Goal: Information Seeking & Learning: Learn about a topic

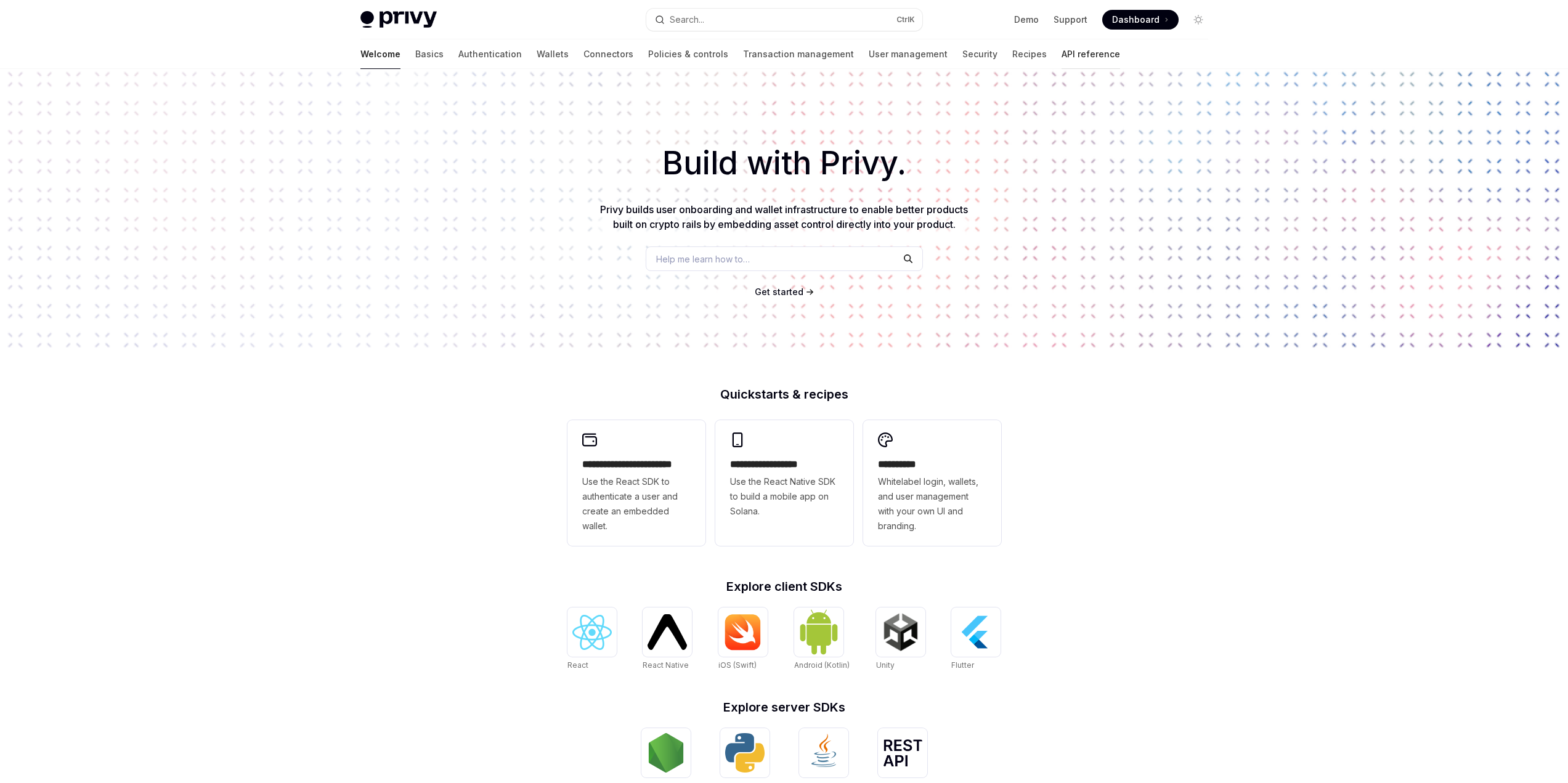
click at [1061, 51] on link "API reference" at bounding box center [1090, 53] width 58 height 30
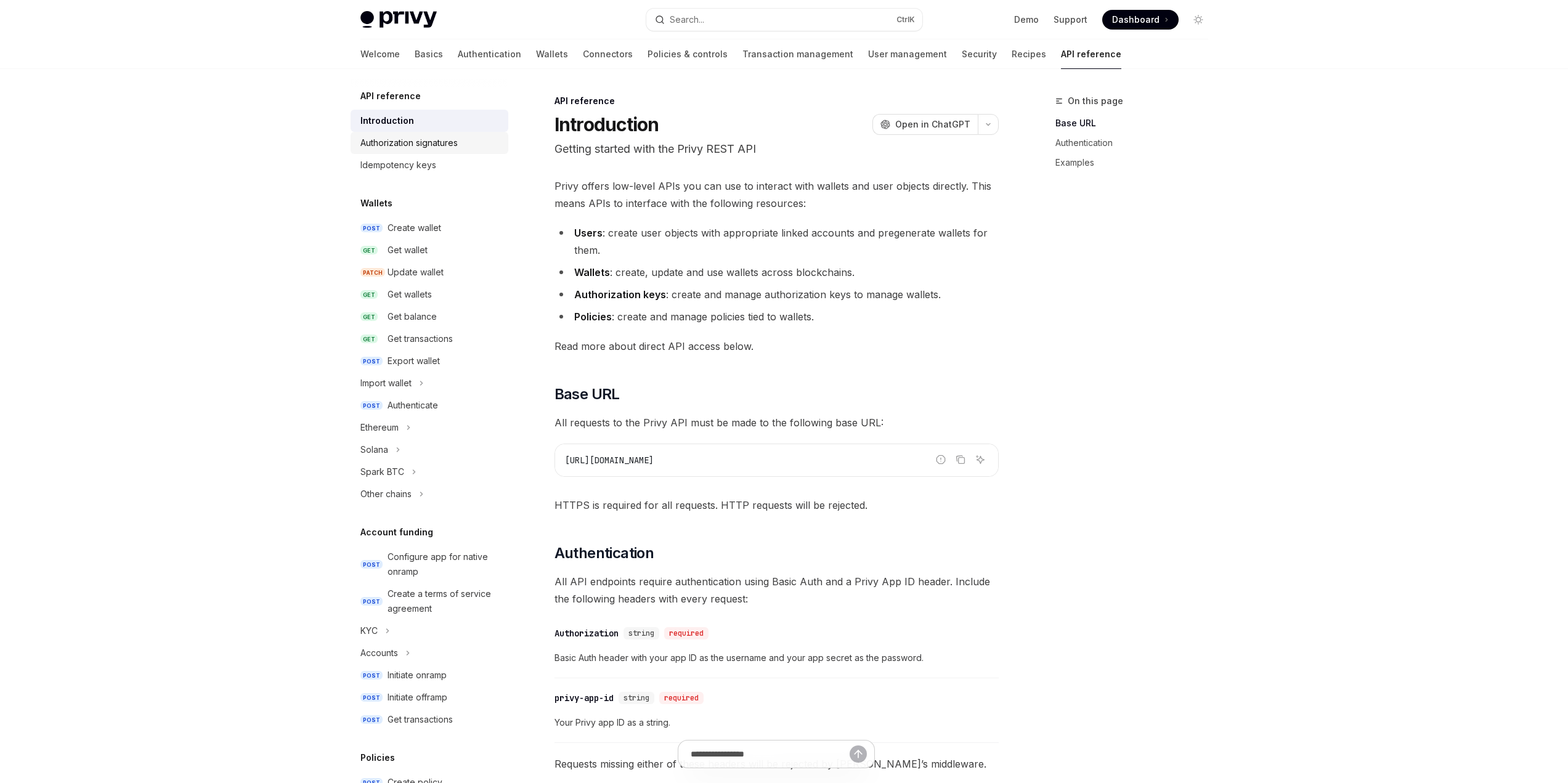
click at [438, 141] on div "Authorization signatures" at bounding box center [409, 142] width 97 height 14
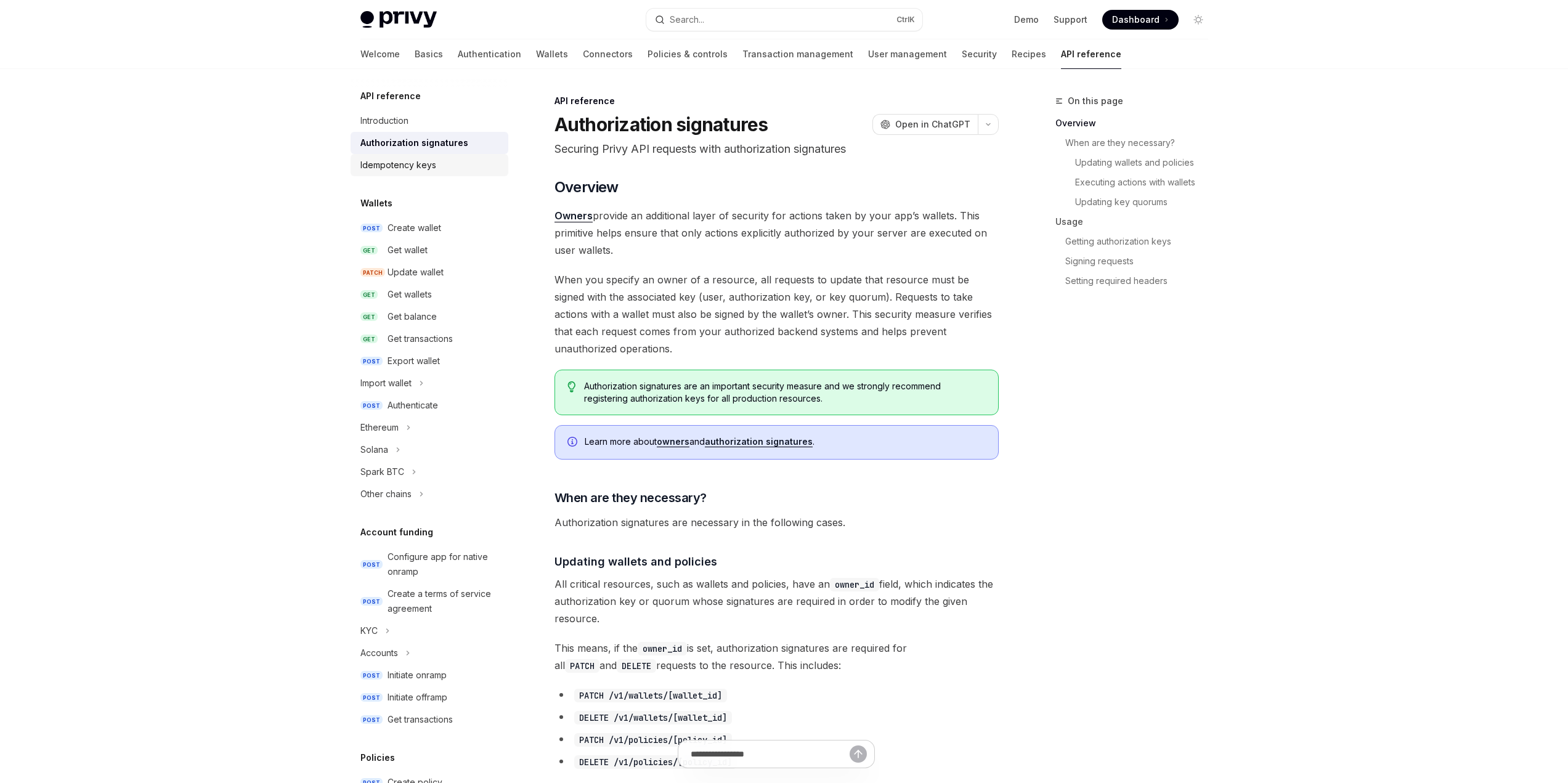
click at [413, 166] on div "Idempotency keys" at bounding box center [397, 164] width 75 height 14
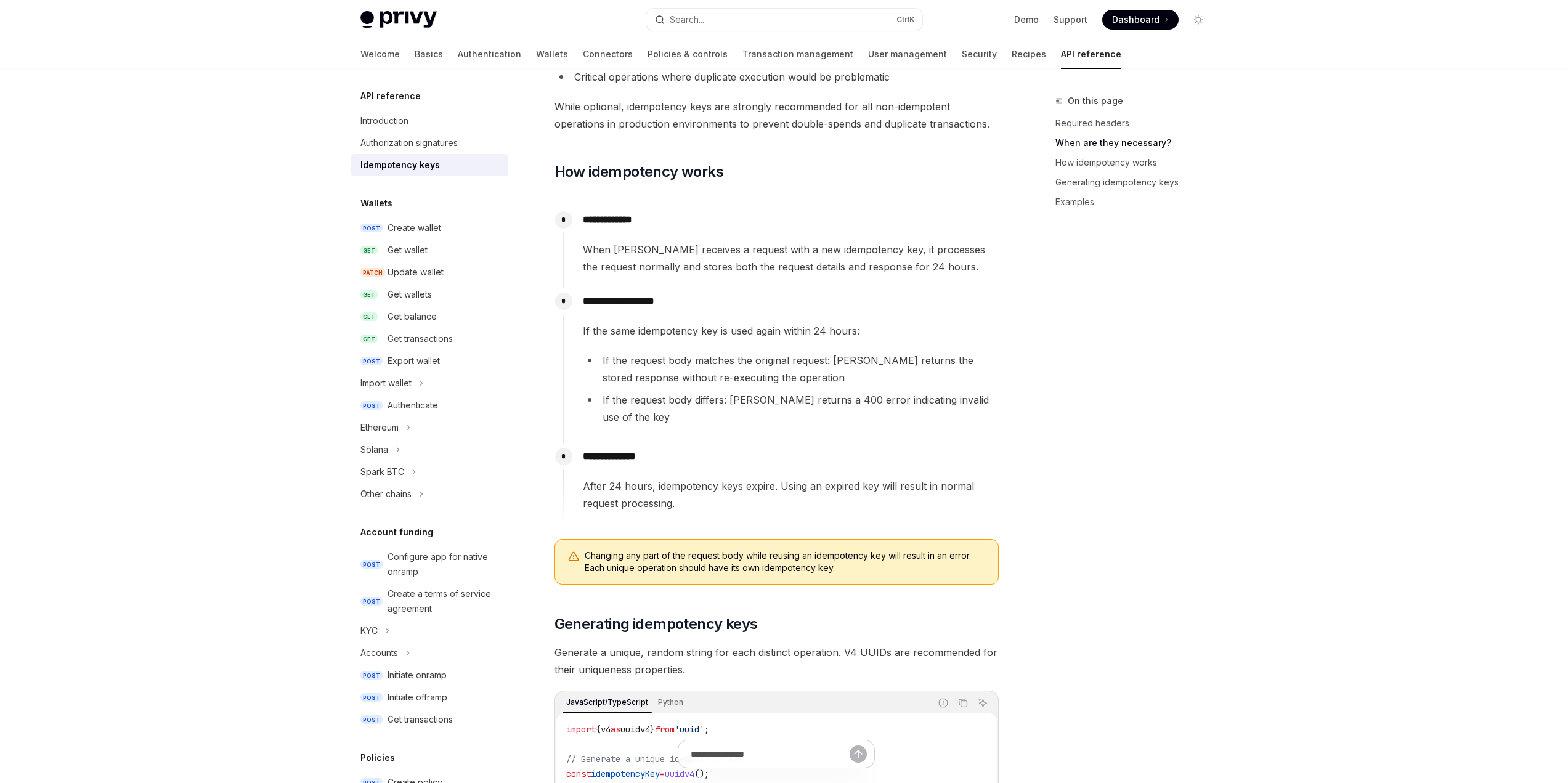
scroll to position [678, 0]
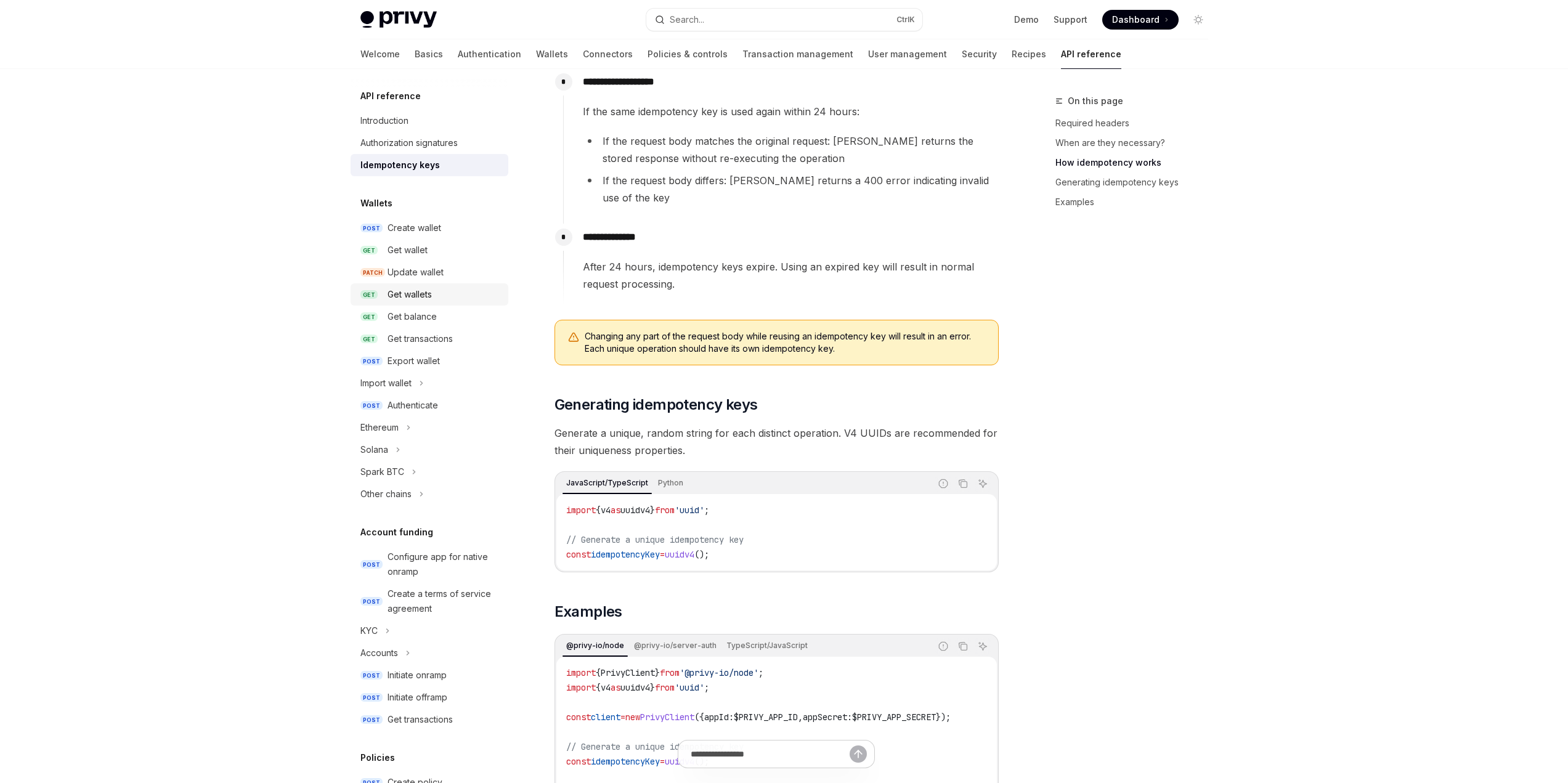
click at [394, 296] on div "Get wallets" at bounding box center [410, 294] width 44 height 14
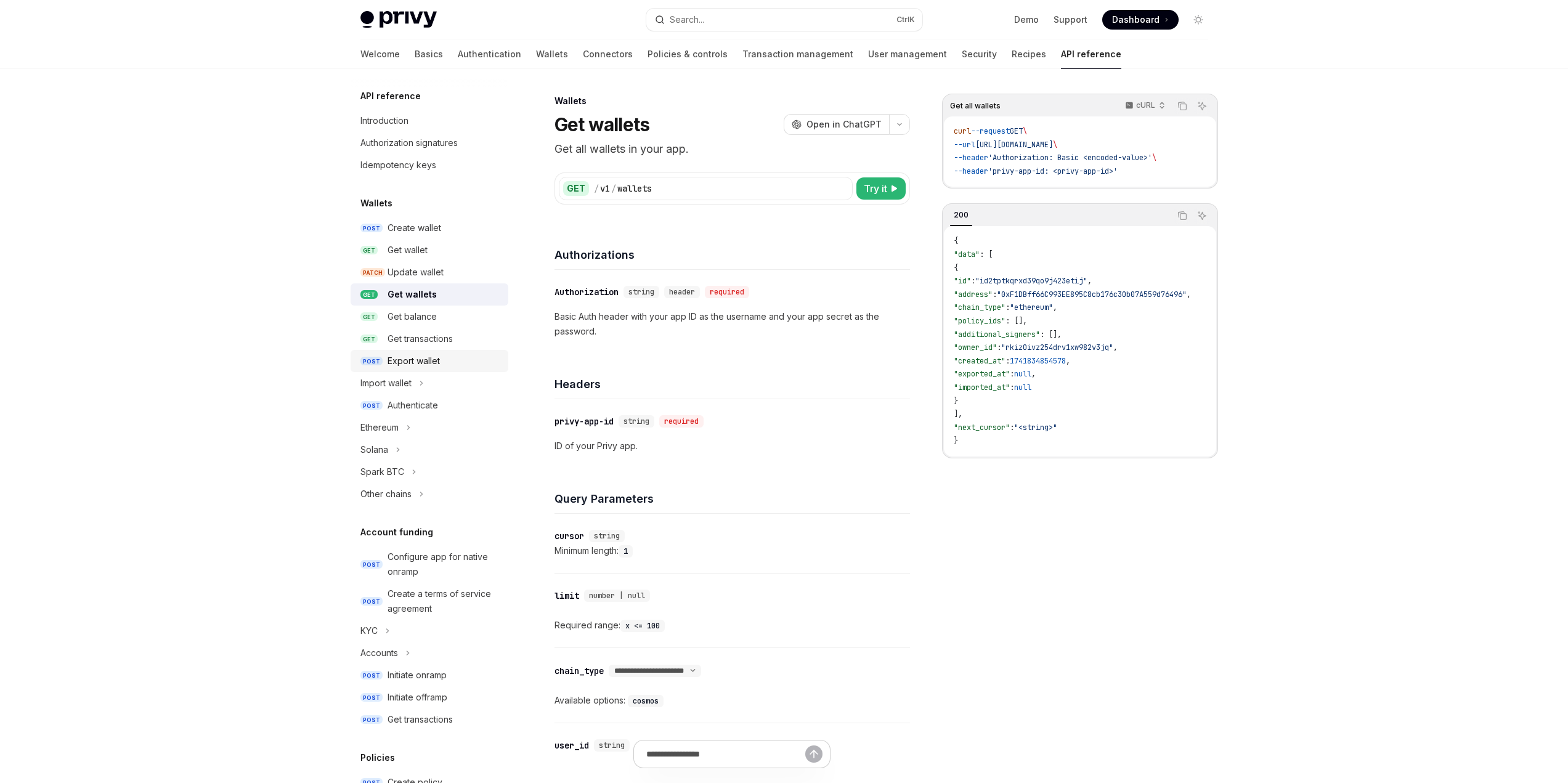
click at [425, 369] on link "POST Export wallet" at bounding box center [429, 360] width 158 height 22
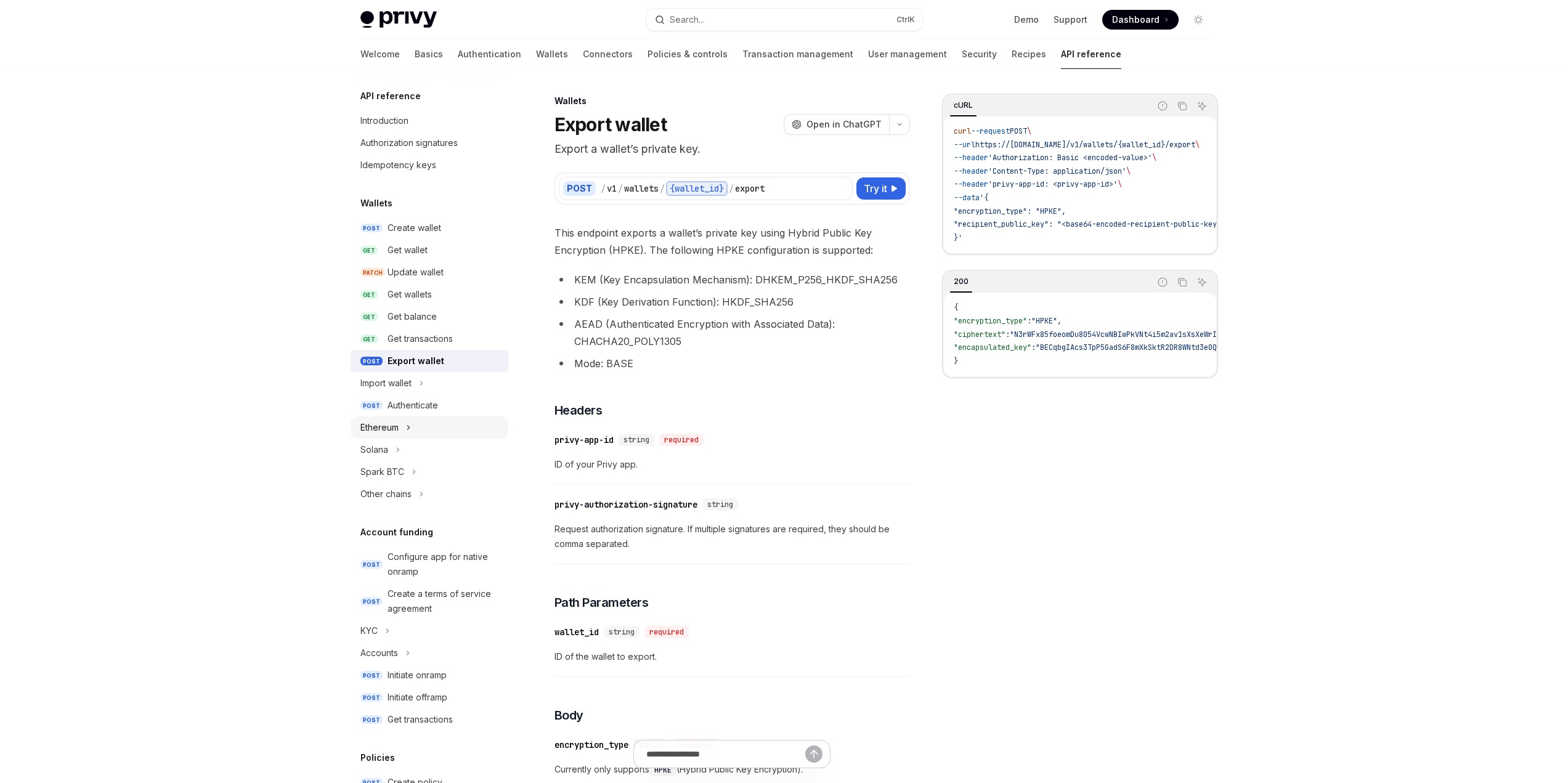
click at [419, 426] on button "Ethereum" at bounding box center [429, 427] width 158 height 22
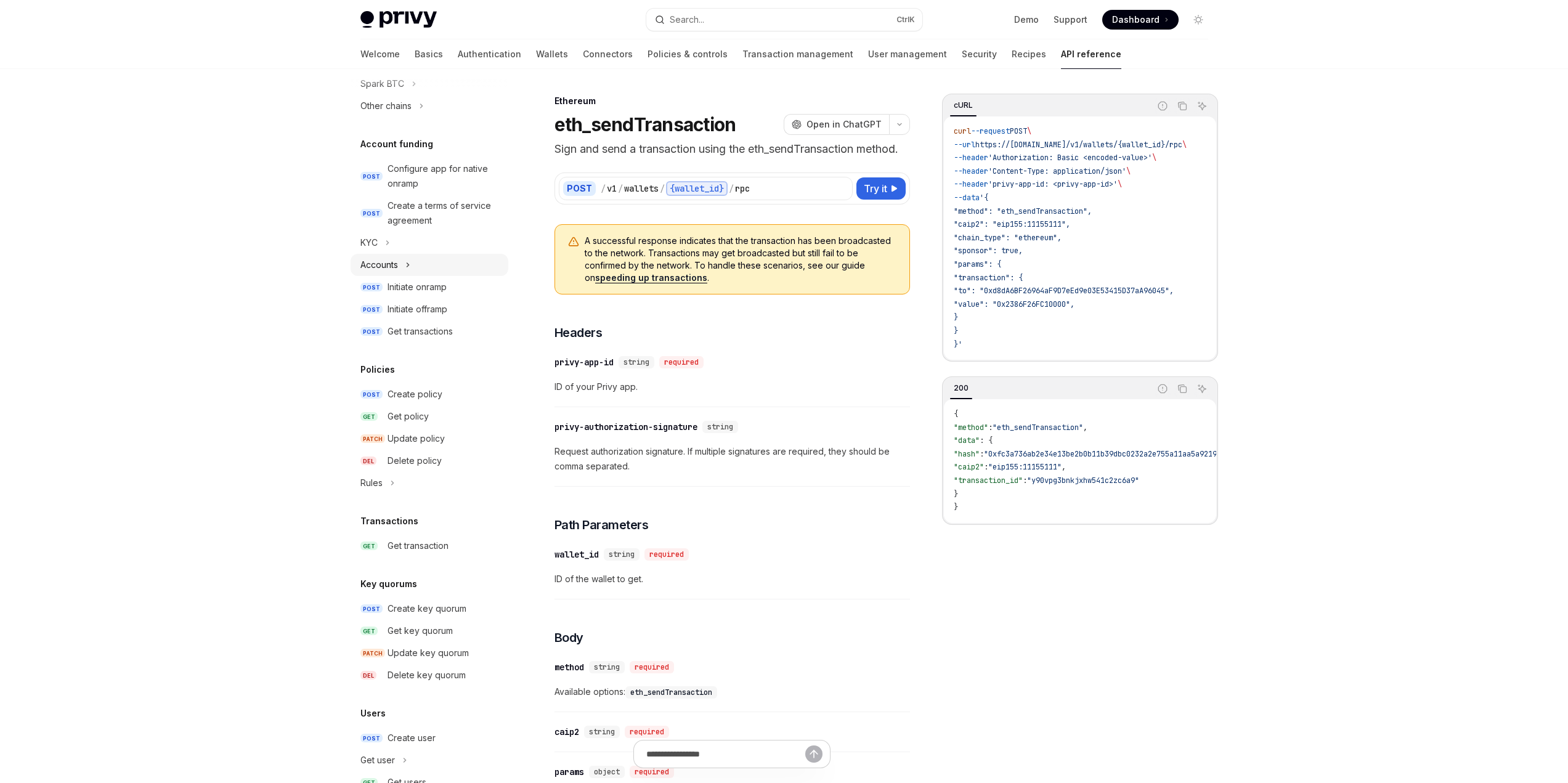
scroll to position [616, 0]
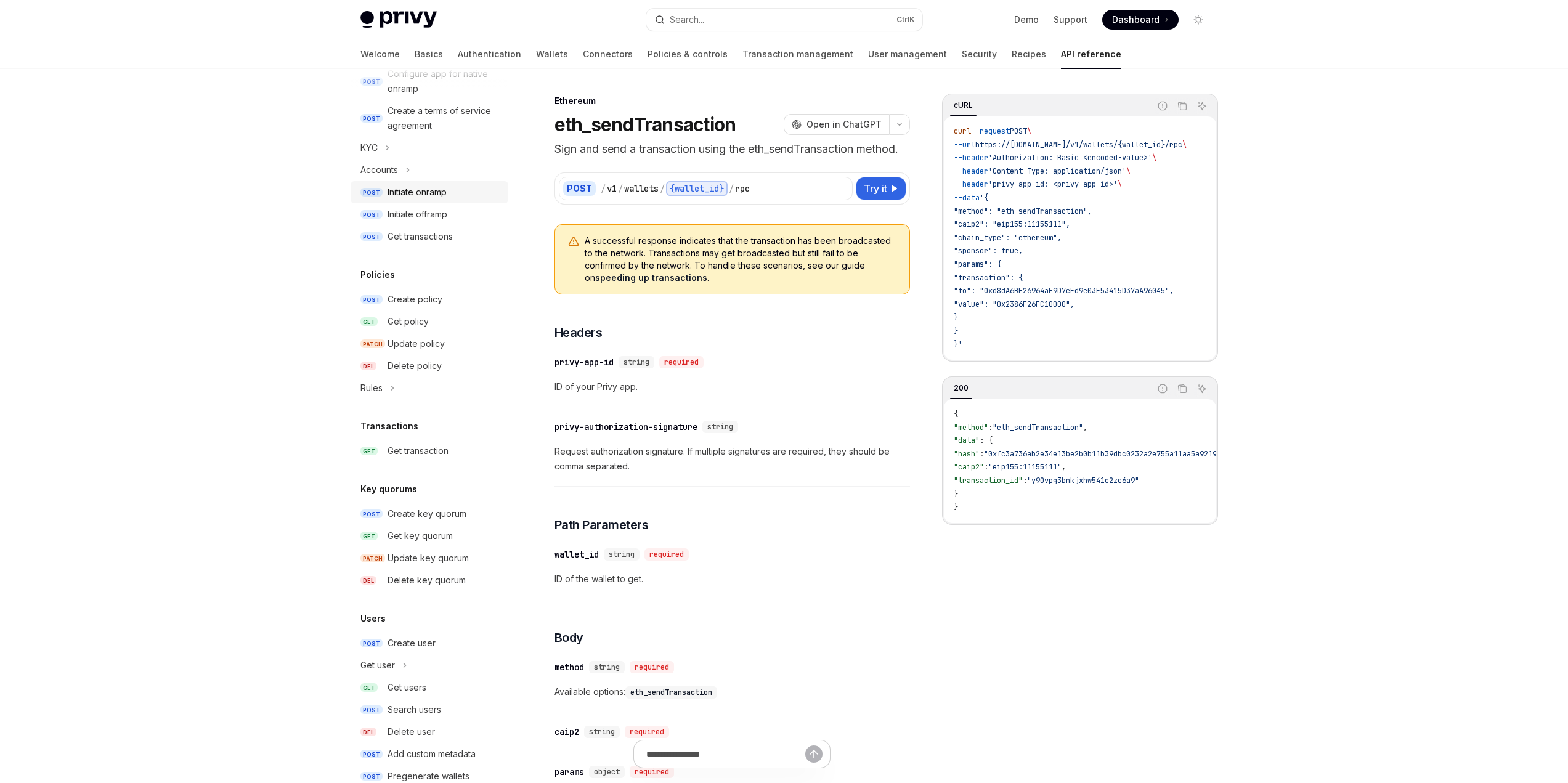
click at [413, 190] on div "Initiate onramp" at bounding box center [417, 192] width 59 height 14
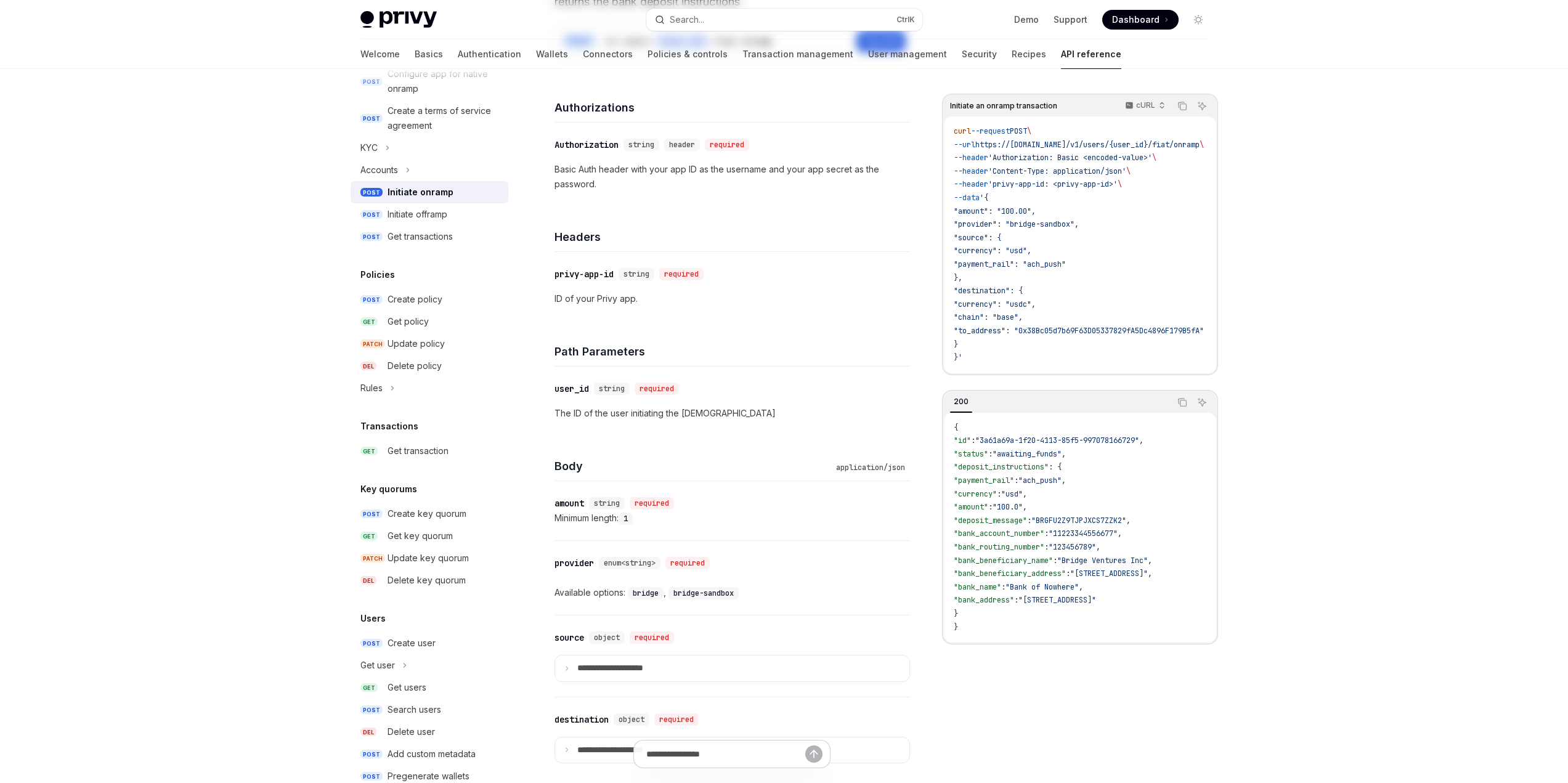
scroll to position [370, 0]
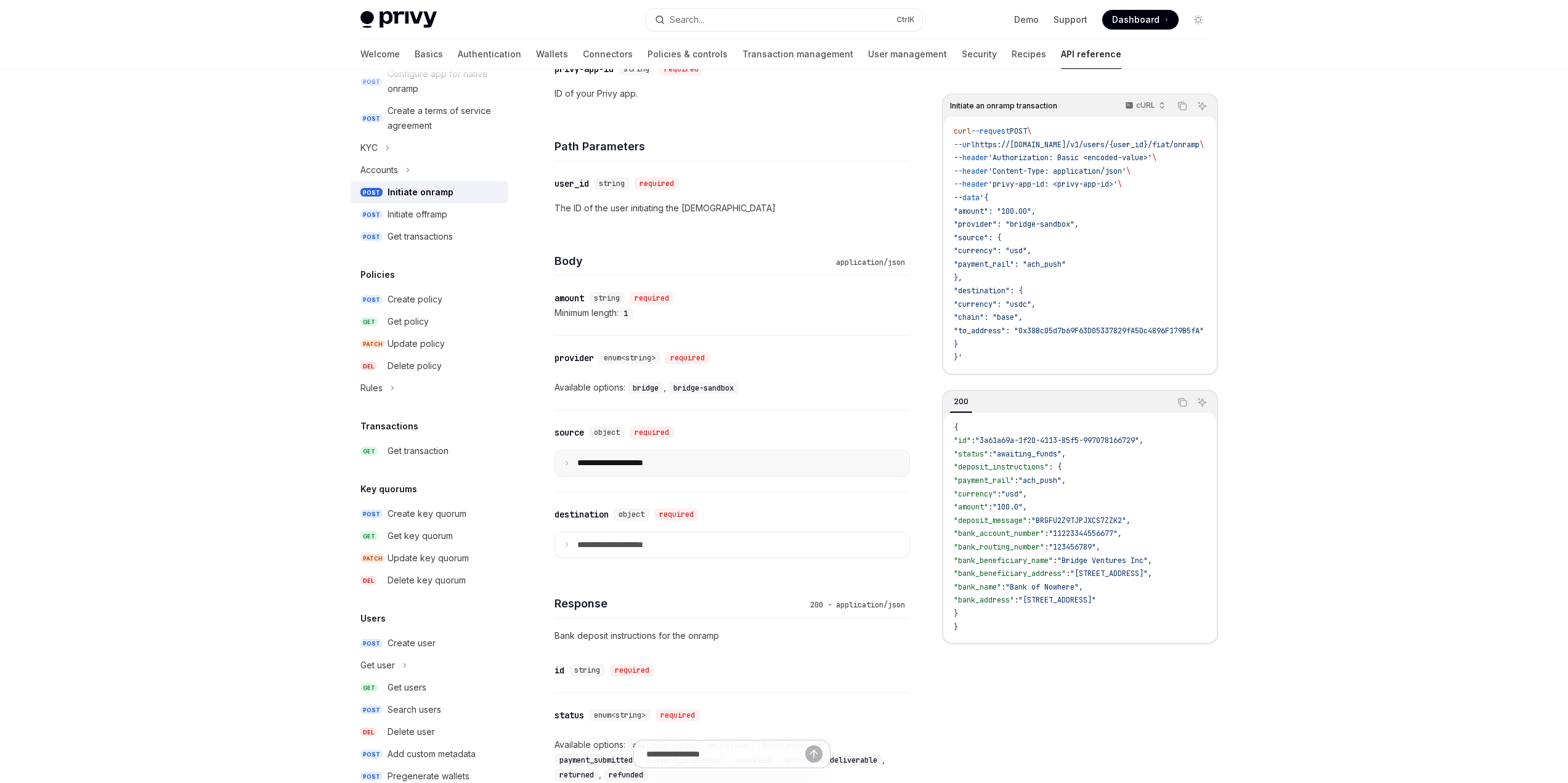
click at [621, 466] on p "**********" at bounding box center [620, 463] width 86 height 11
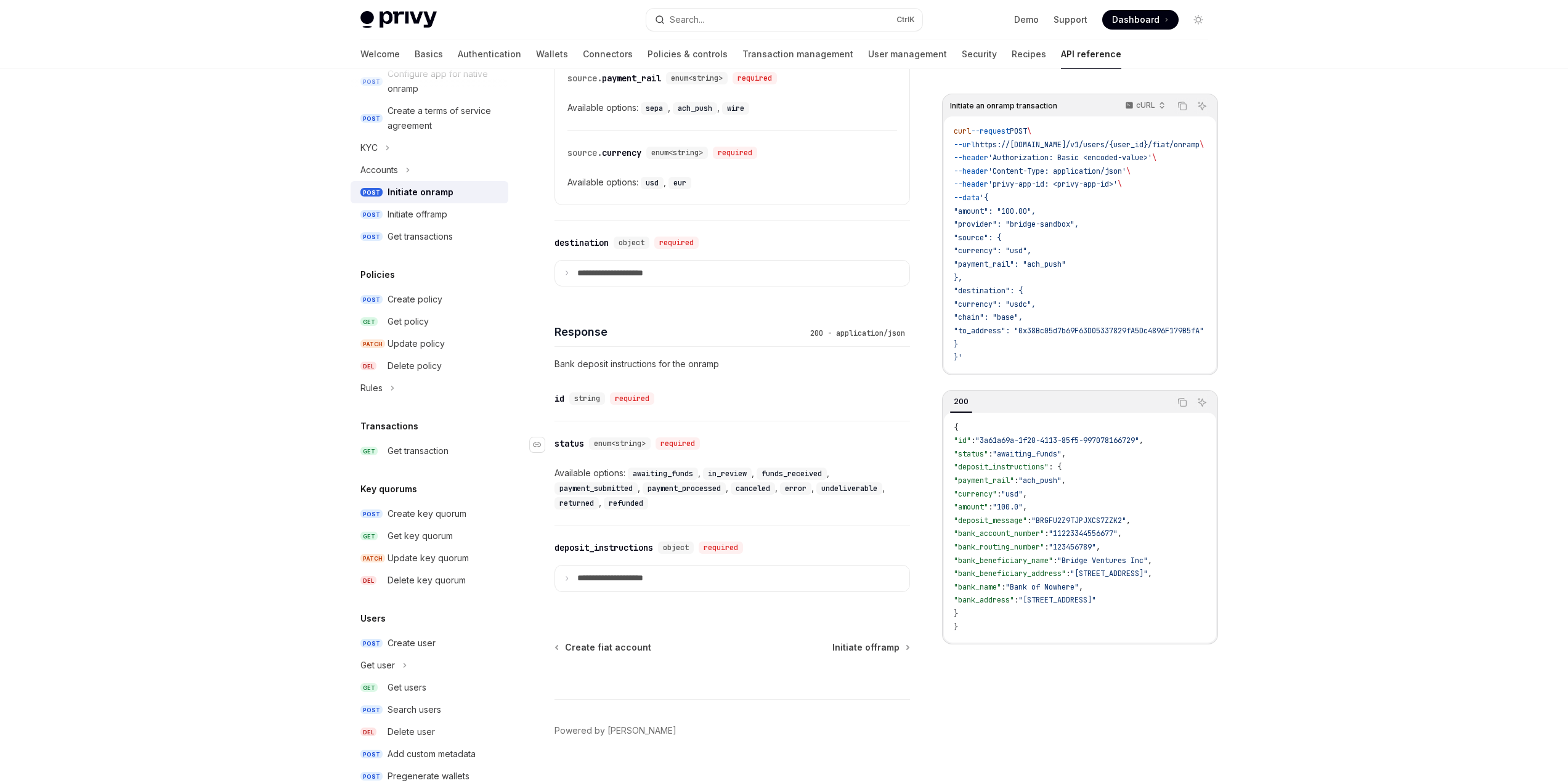
scroll to position [813, 0]
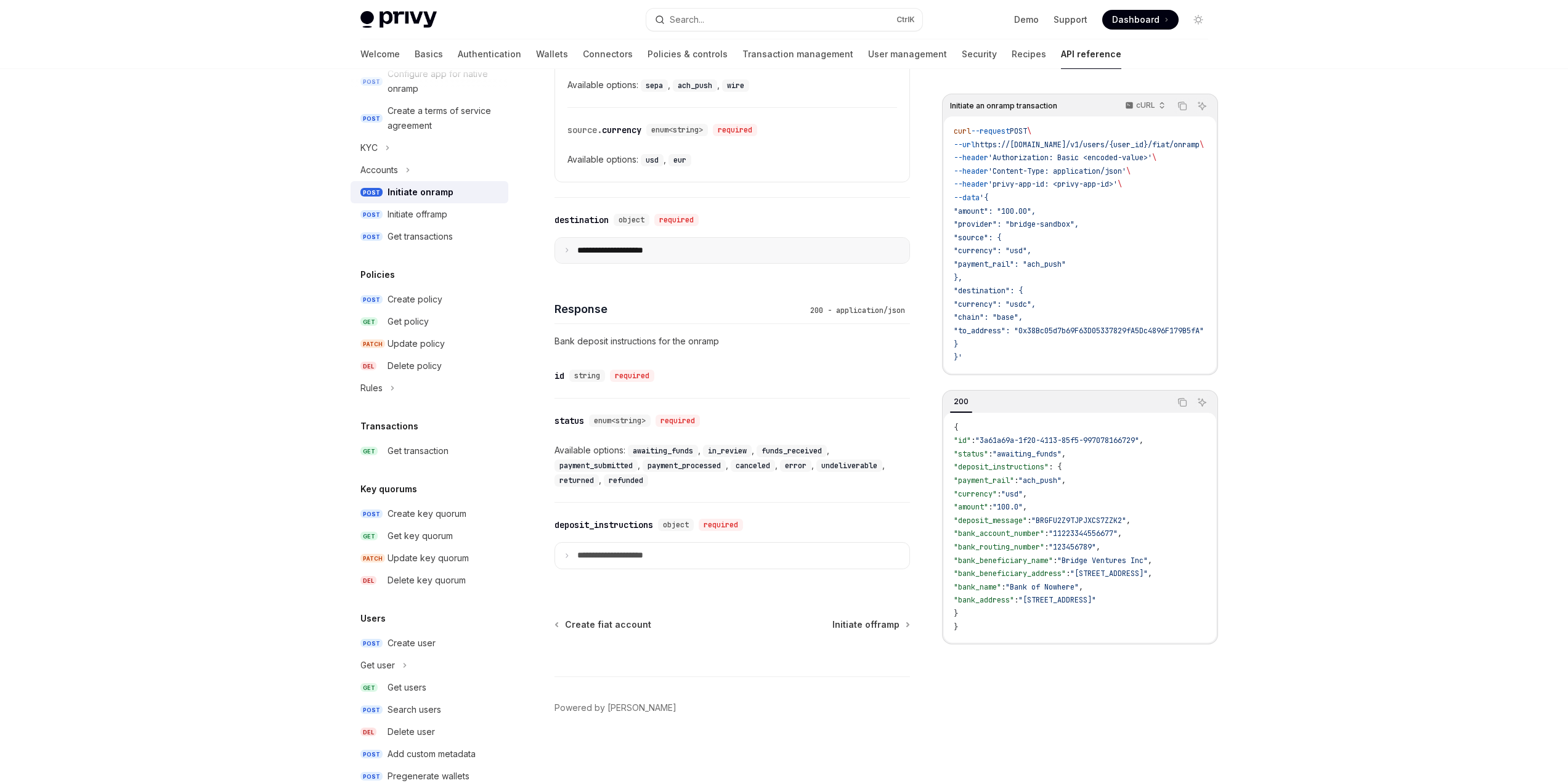
click at [616, 249] on p "**********" at bounding box center [620, 251] width 86 height 11
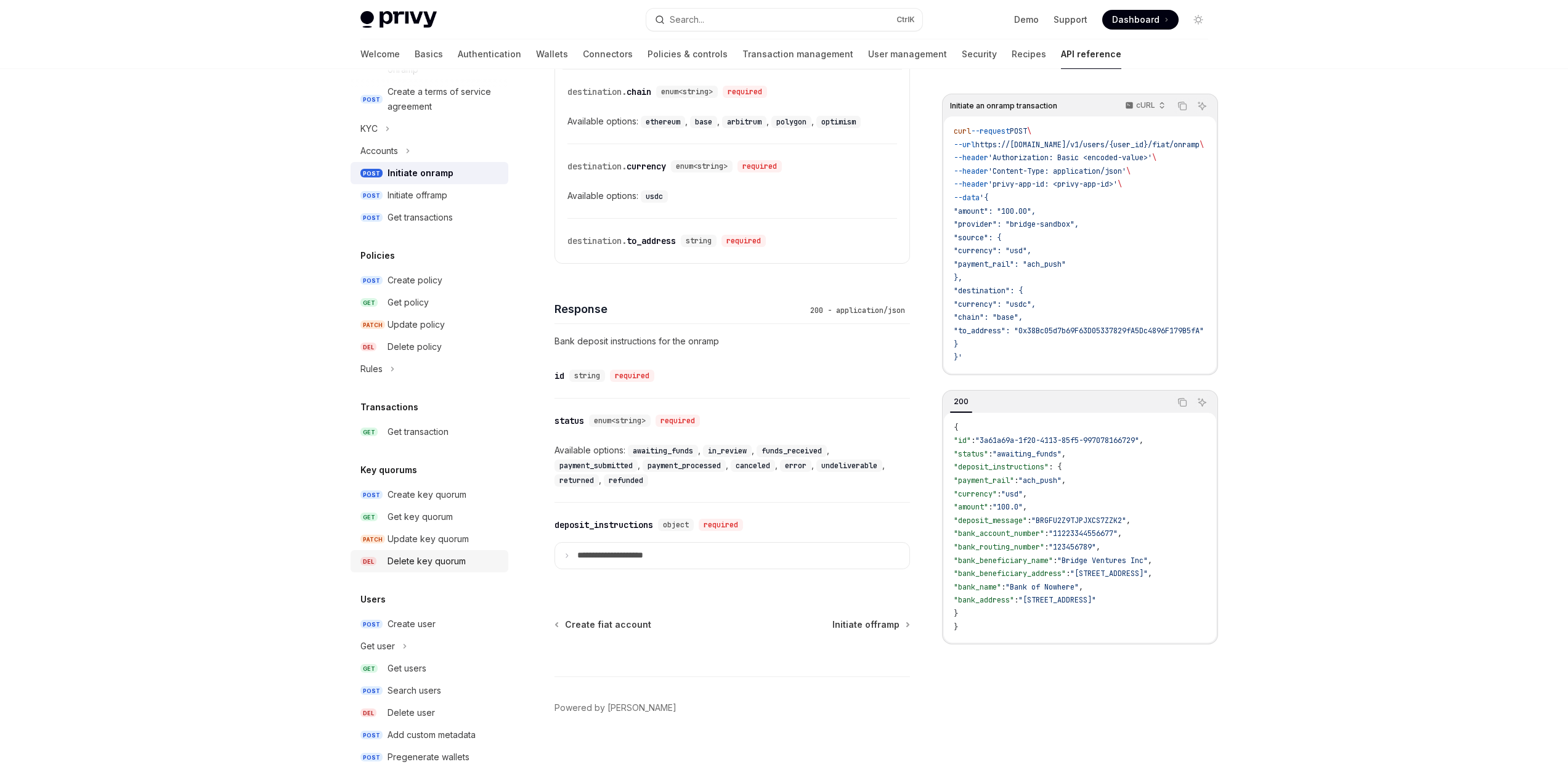
scroll to position [645, 0]
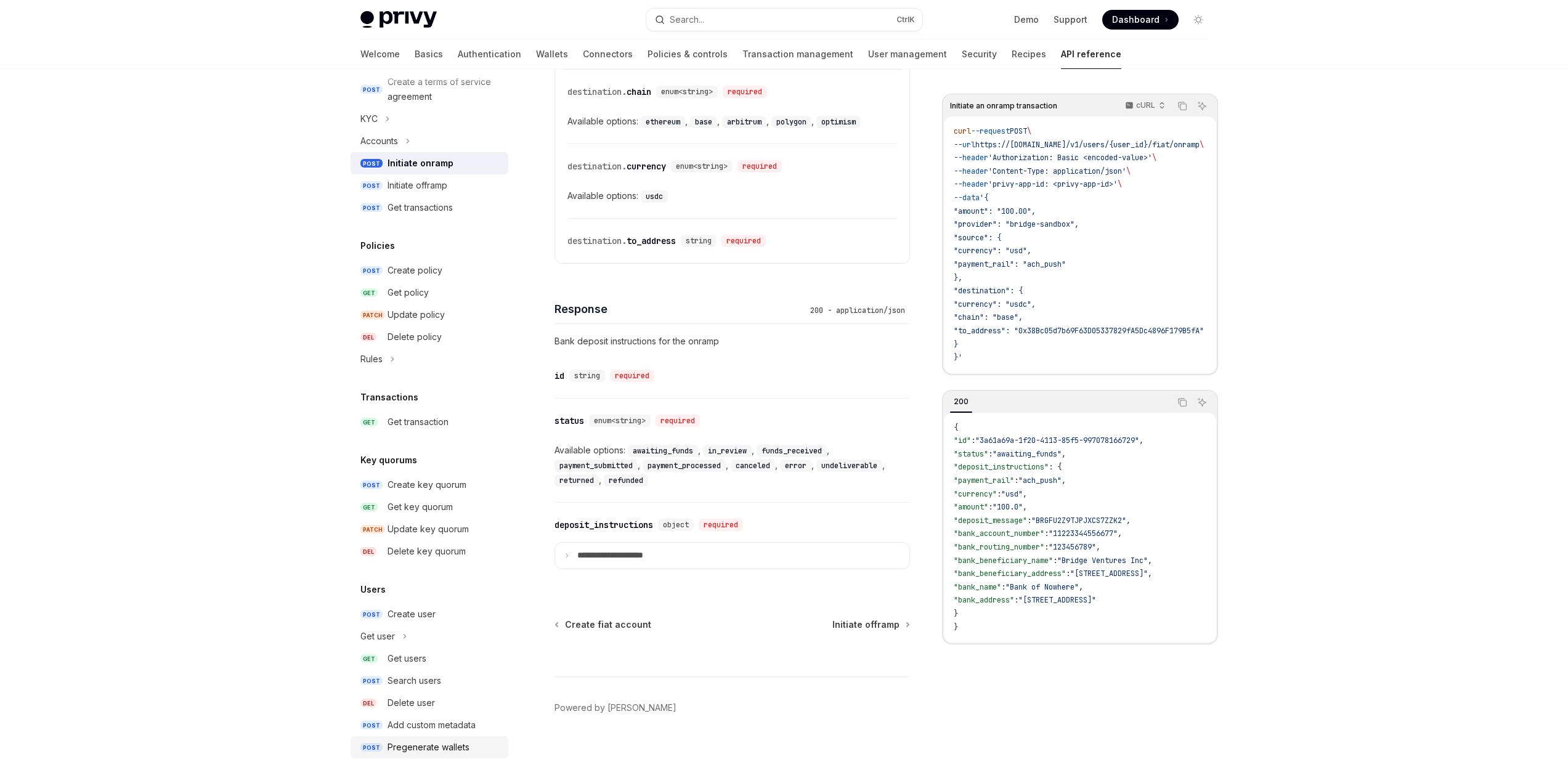
click at [453, 749] on div "Pregenerate wallets" at bounding box center [429, 747] width 82 height 14
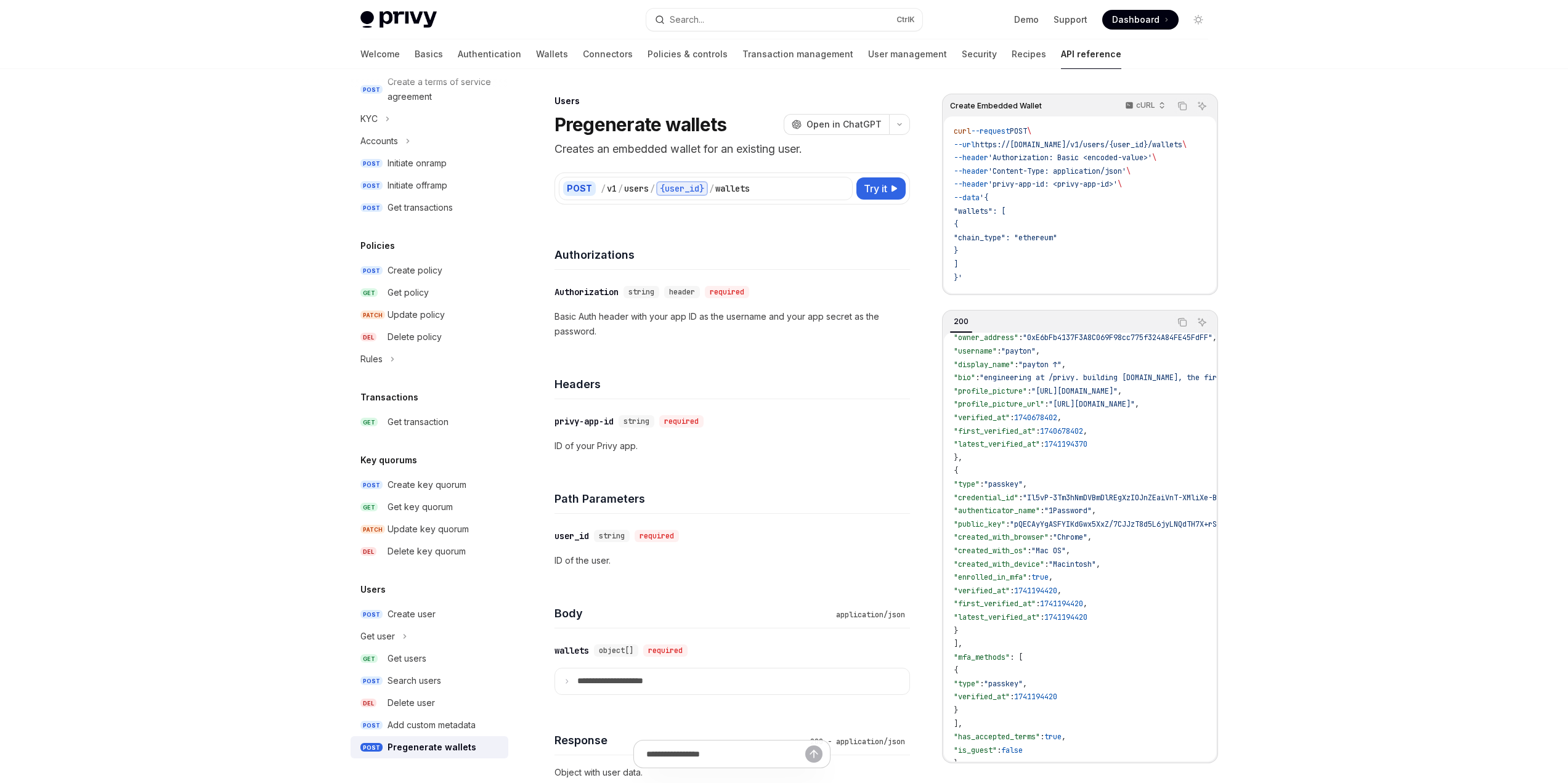
scroll to position [215, 0]
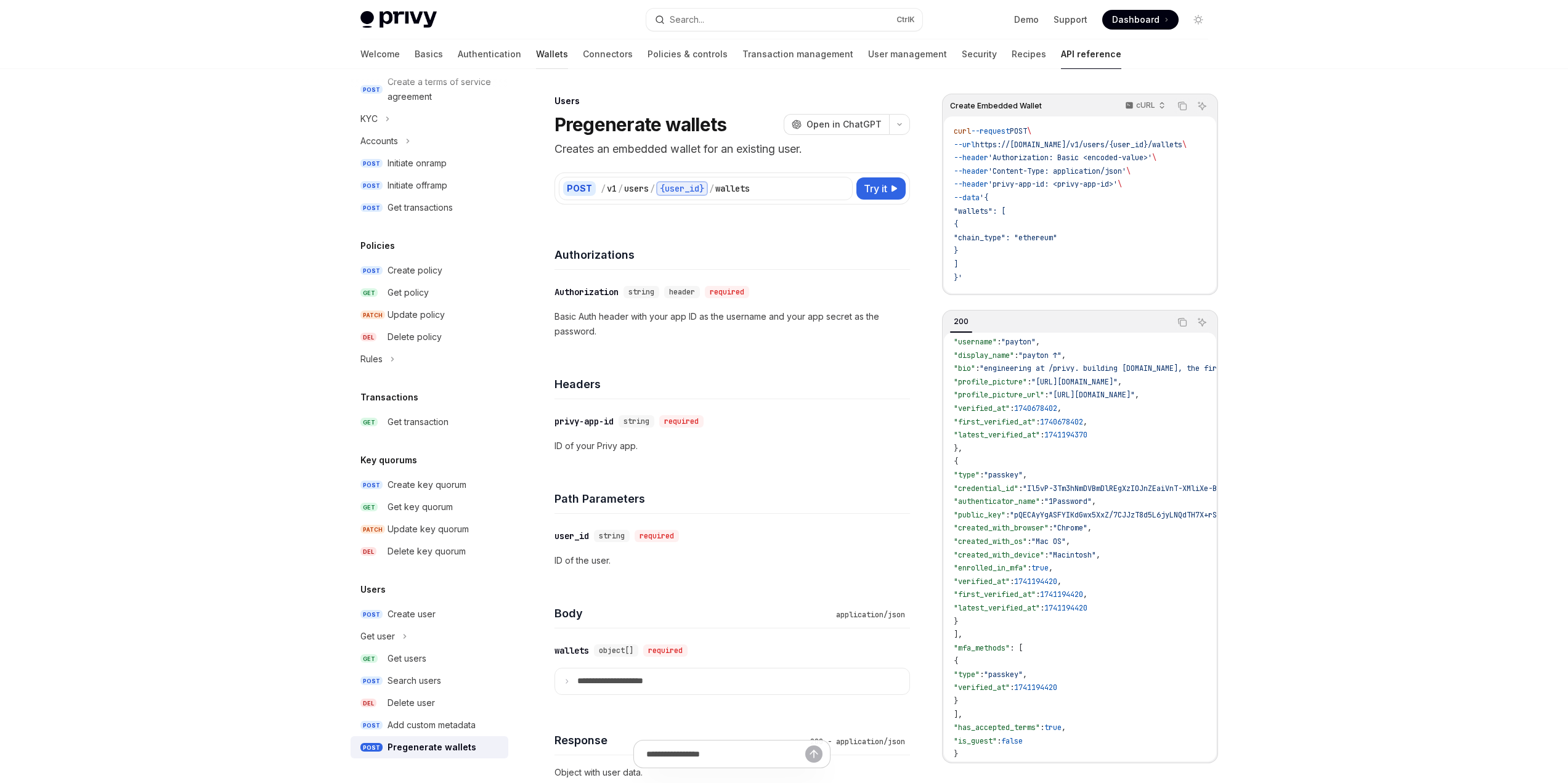
click at [536, 47] on link "Wallets" at bounding box center [552, 53] width 32 height 30
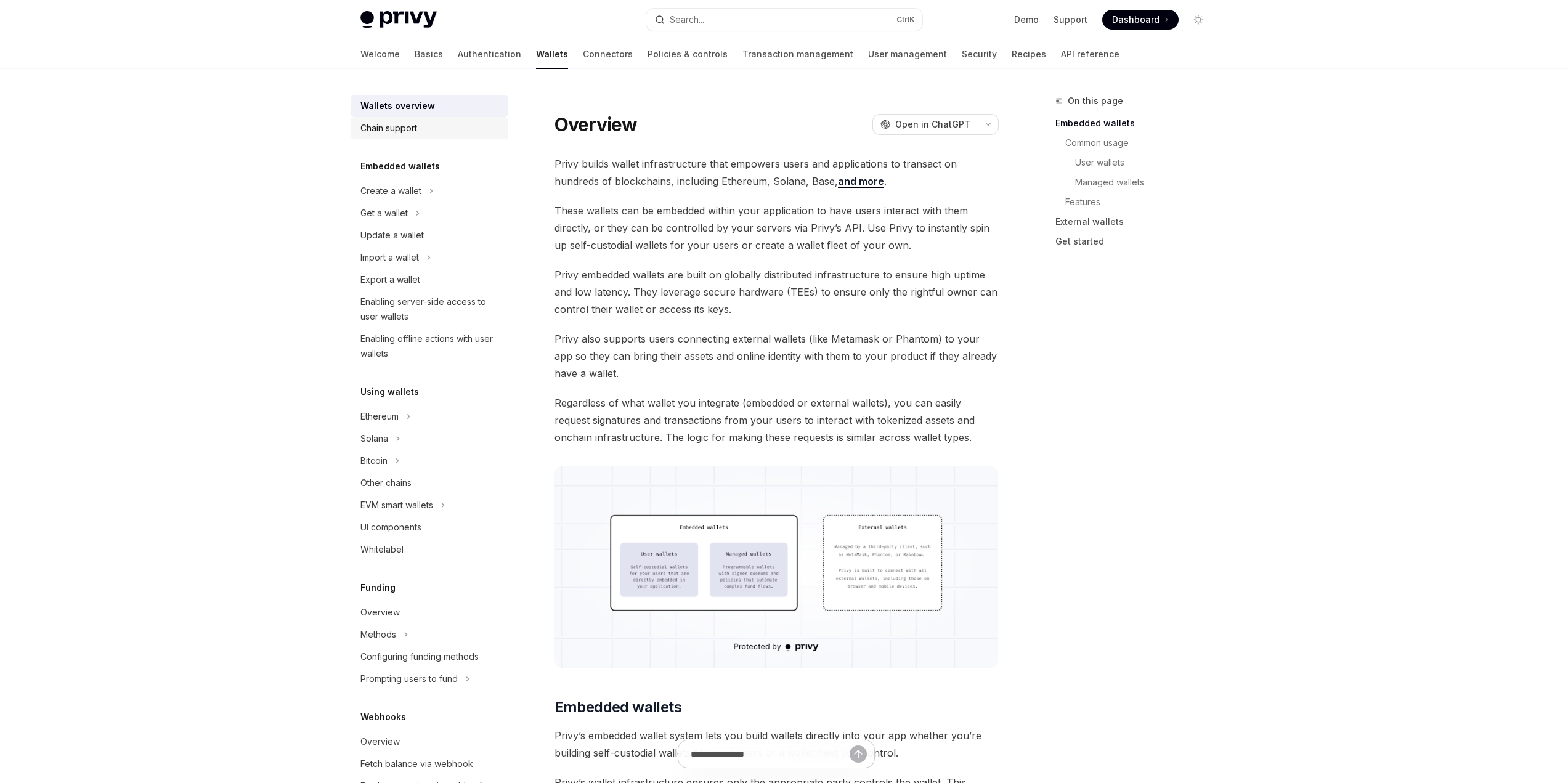
click at [413, 132] on div "Chain support" at bounding box center [388, 127] width 56 height 14
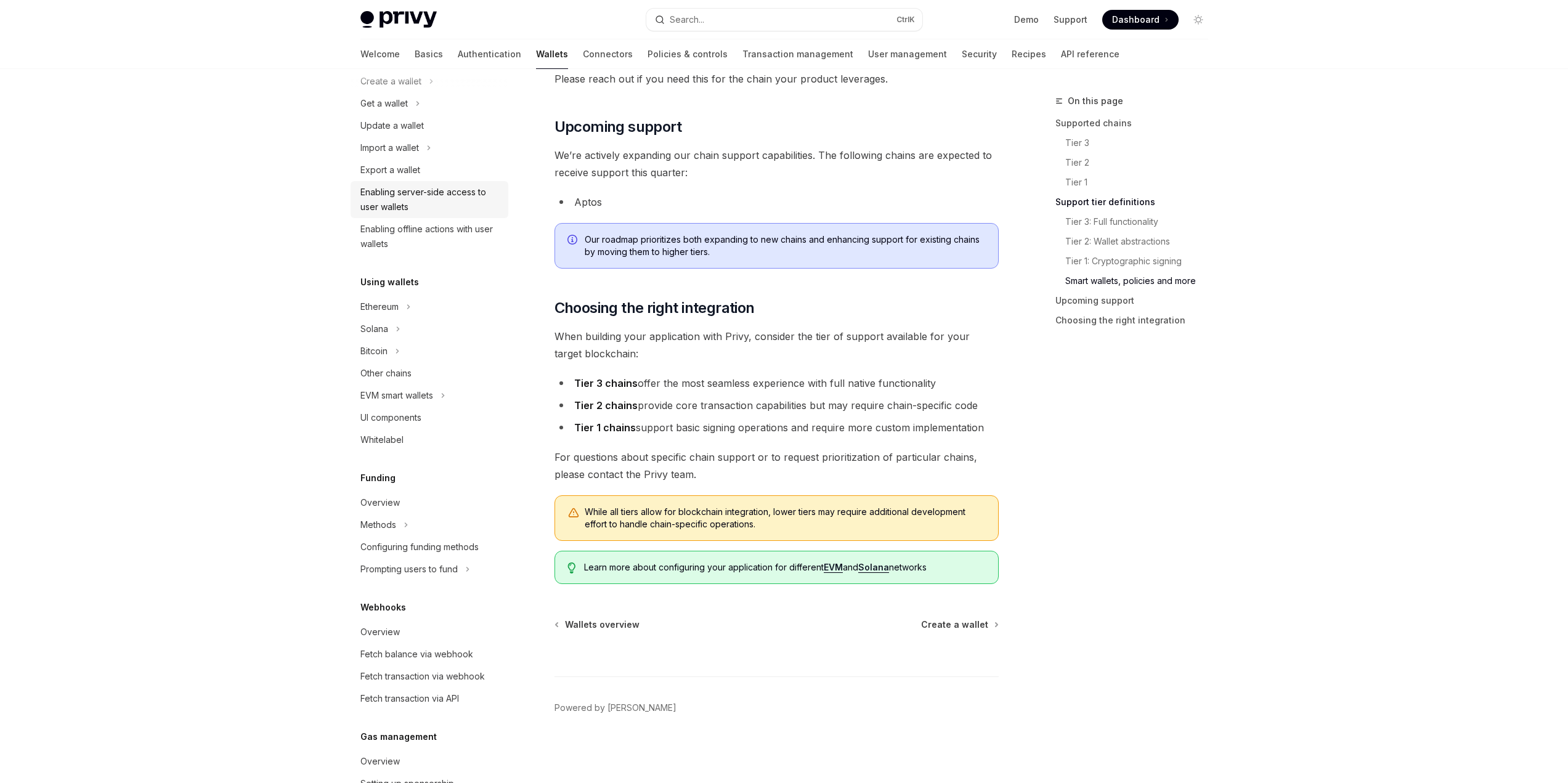
scroll to position [275, 0]
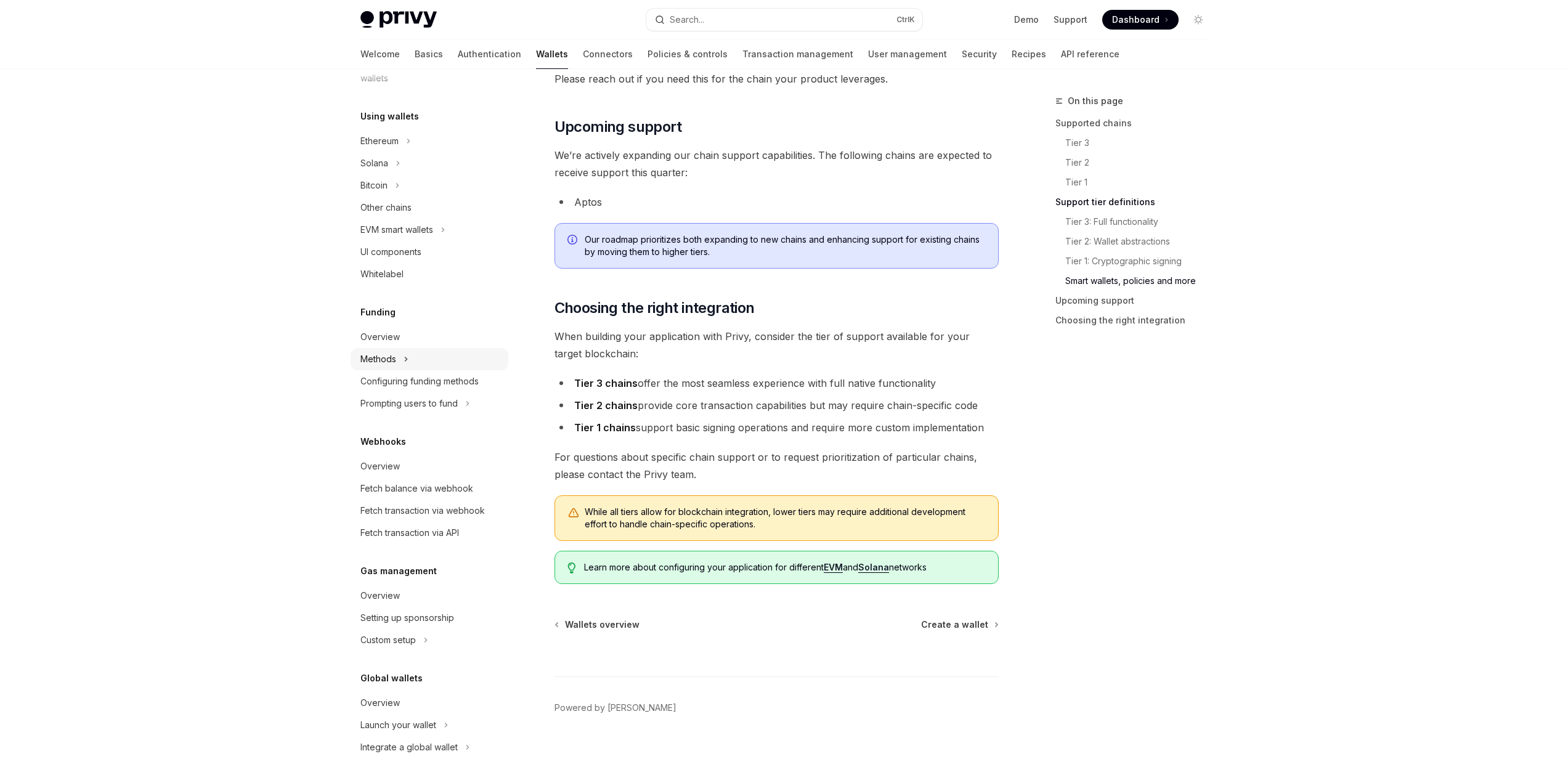
click at [392, 358] on div "Methods" at bounding box center [377, 358] width 35 height 14
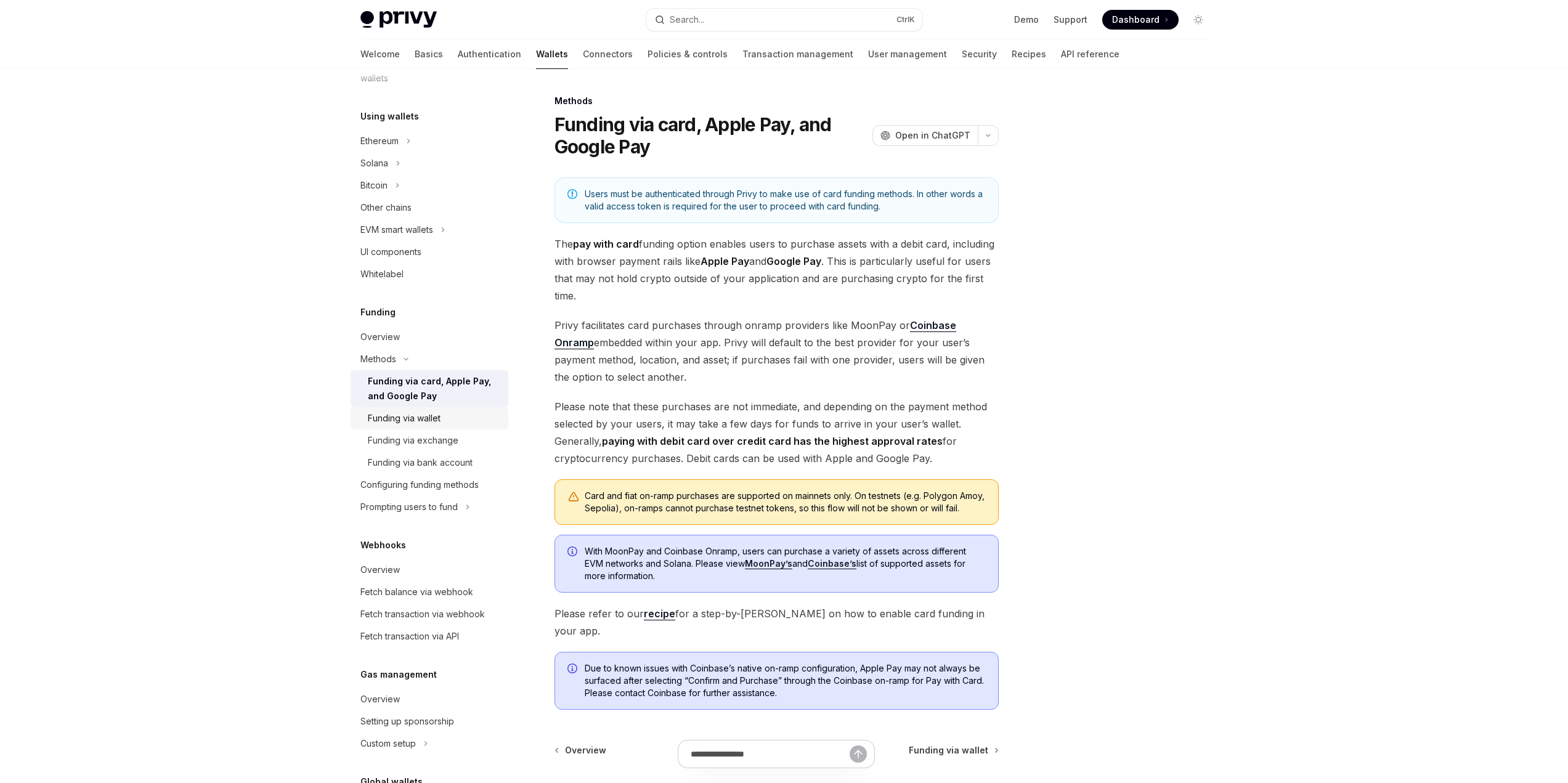
click at [415, 418] on div "Funding via wallet" at bounding box center [404, 417] width 73 height 14
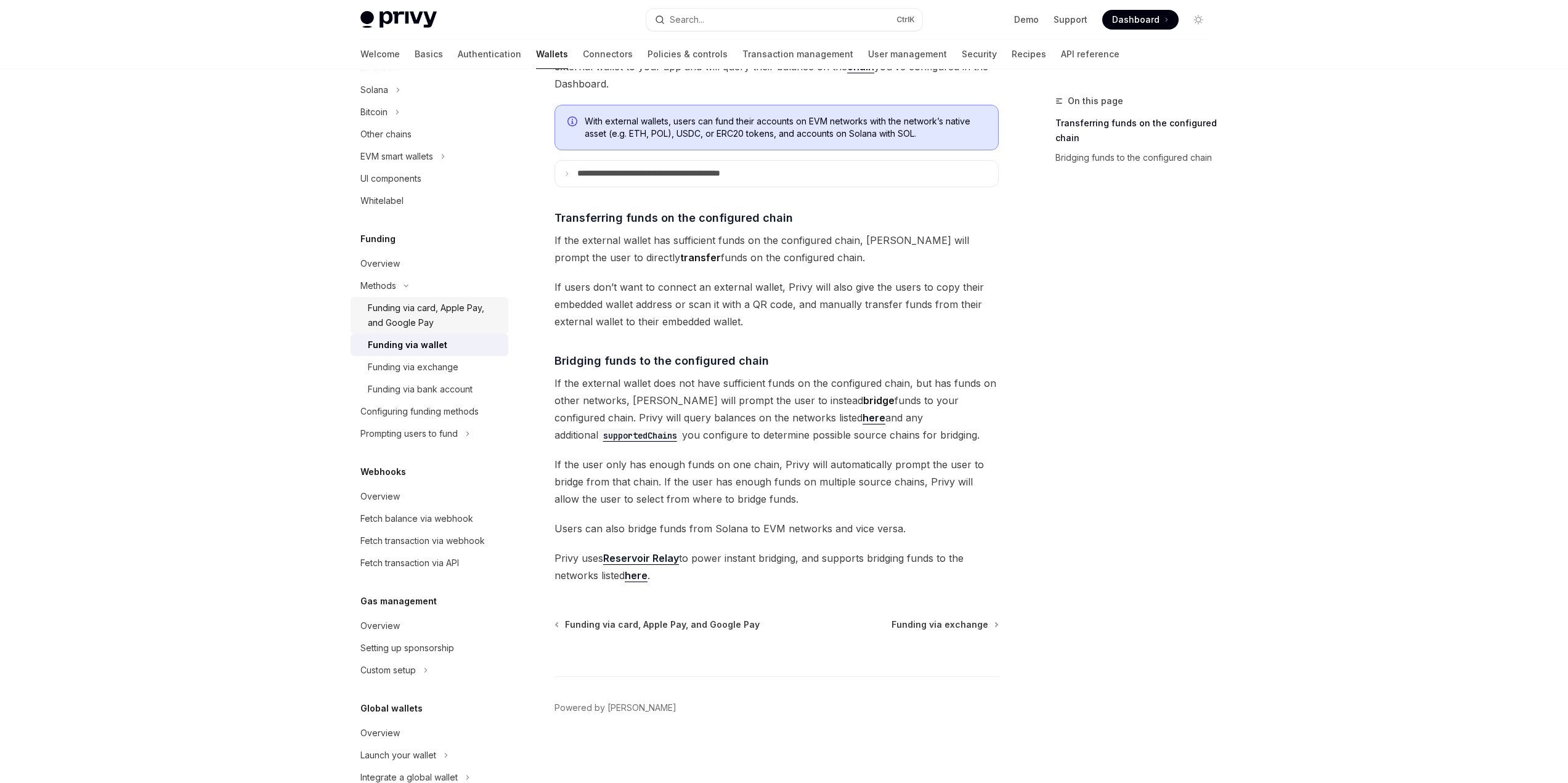
scroll to position [379, 0]
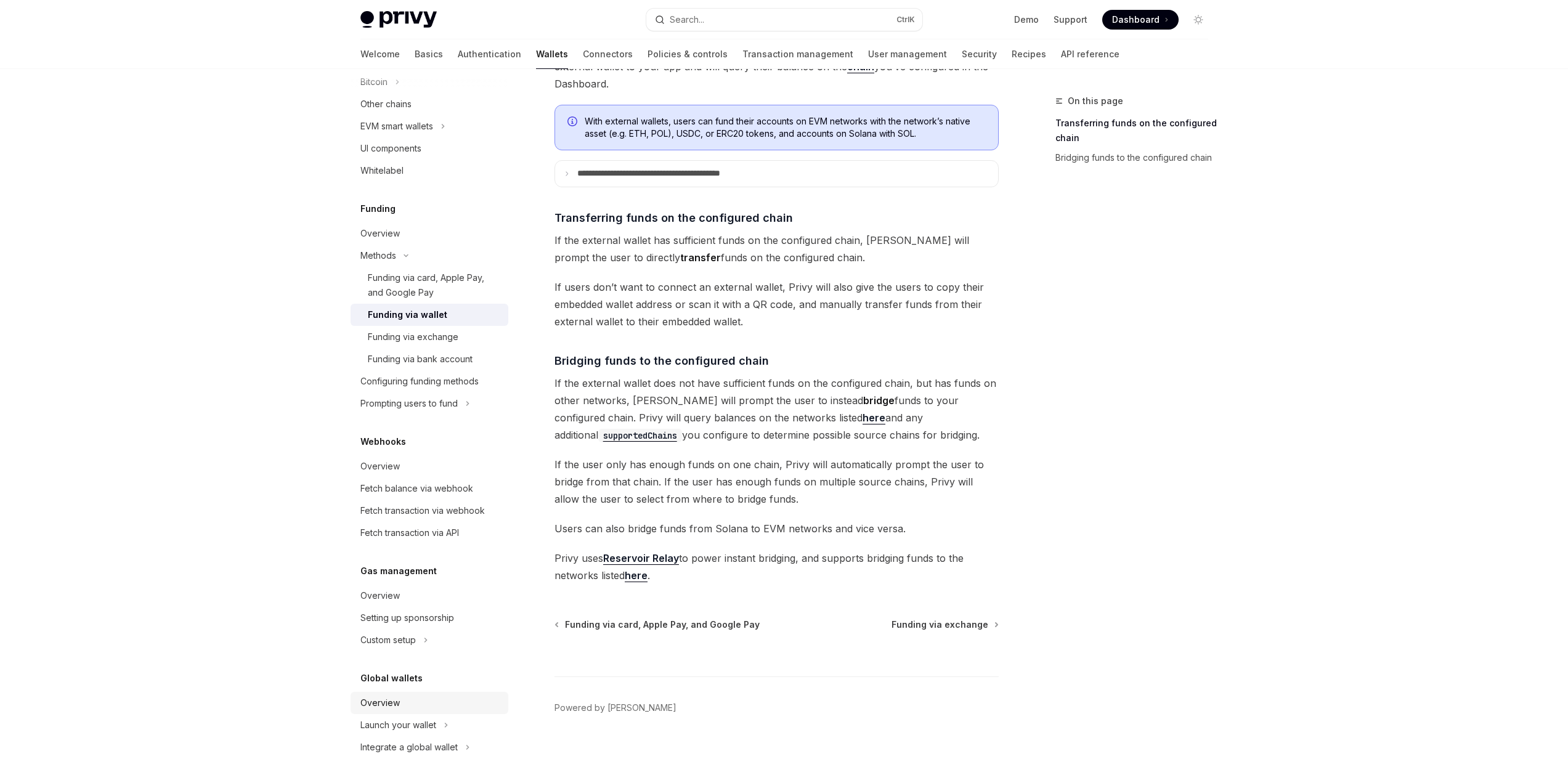
click at [385, 708] on div "Overview" at bounding box center [379, 702] width 39 height 14
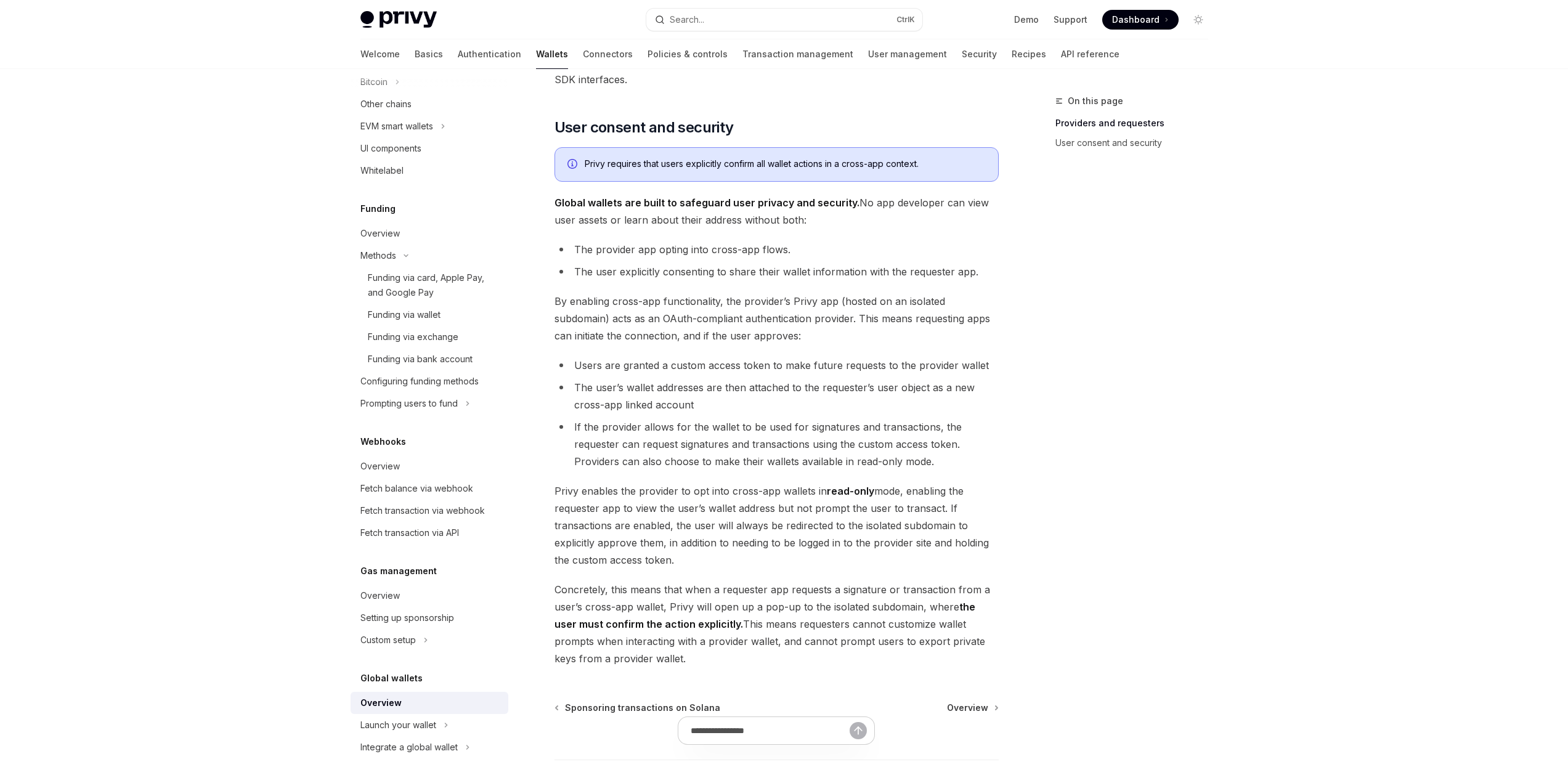
scroll to position [795, 0]
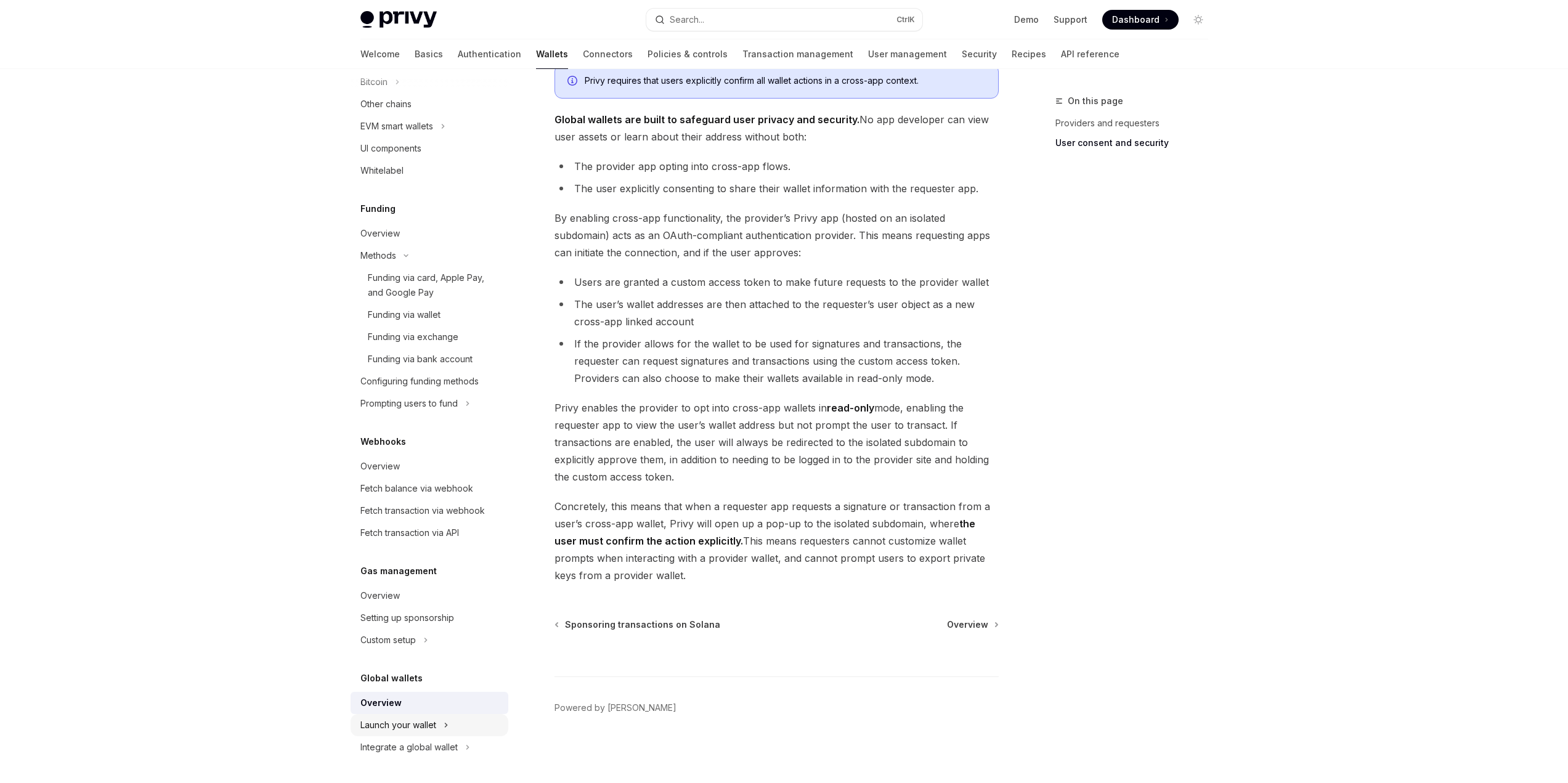
click at [425, 728] on div "Launch your wallet" at bounding box center [397, 724] width 75 height 14
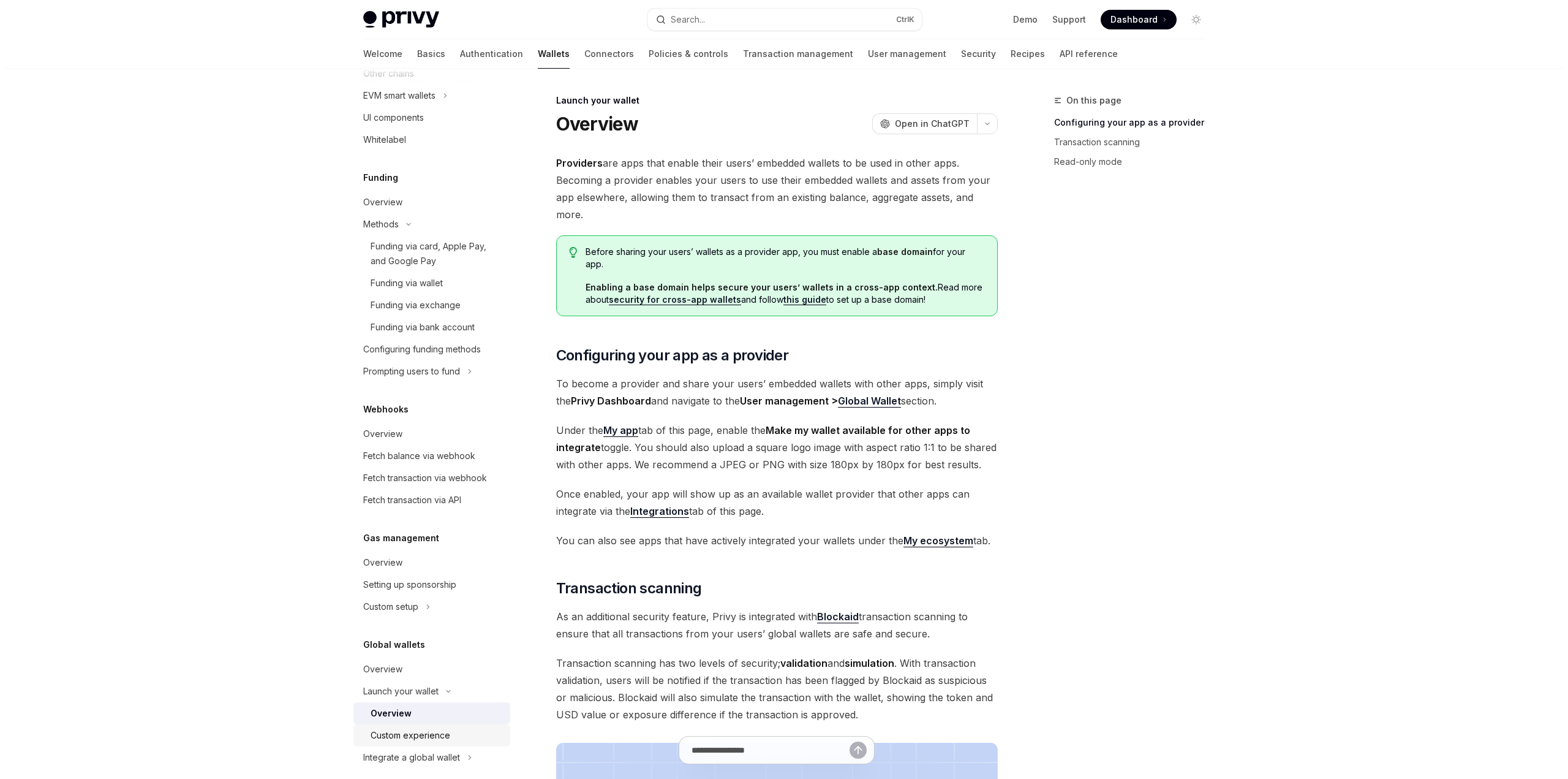
scroll to position [421, 0]
click at [409, 745] on div "Integrate a global wallet" at bounding box center [406, 743] width 97 height 14
type textarea "*"
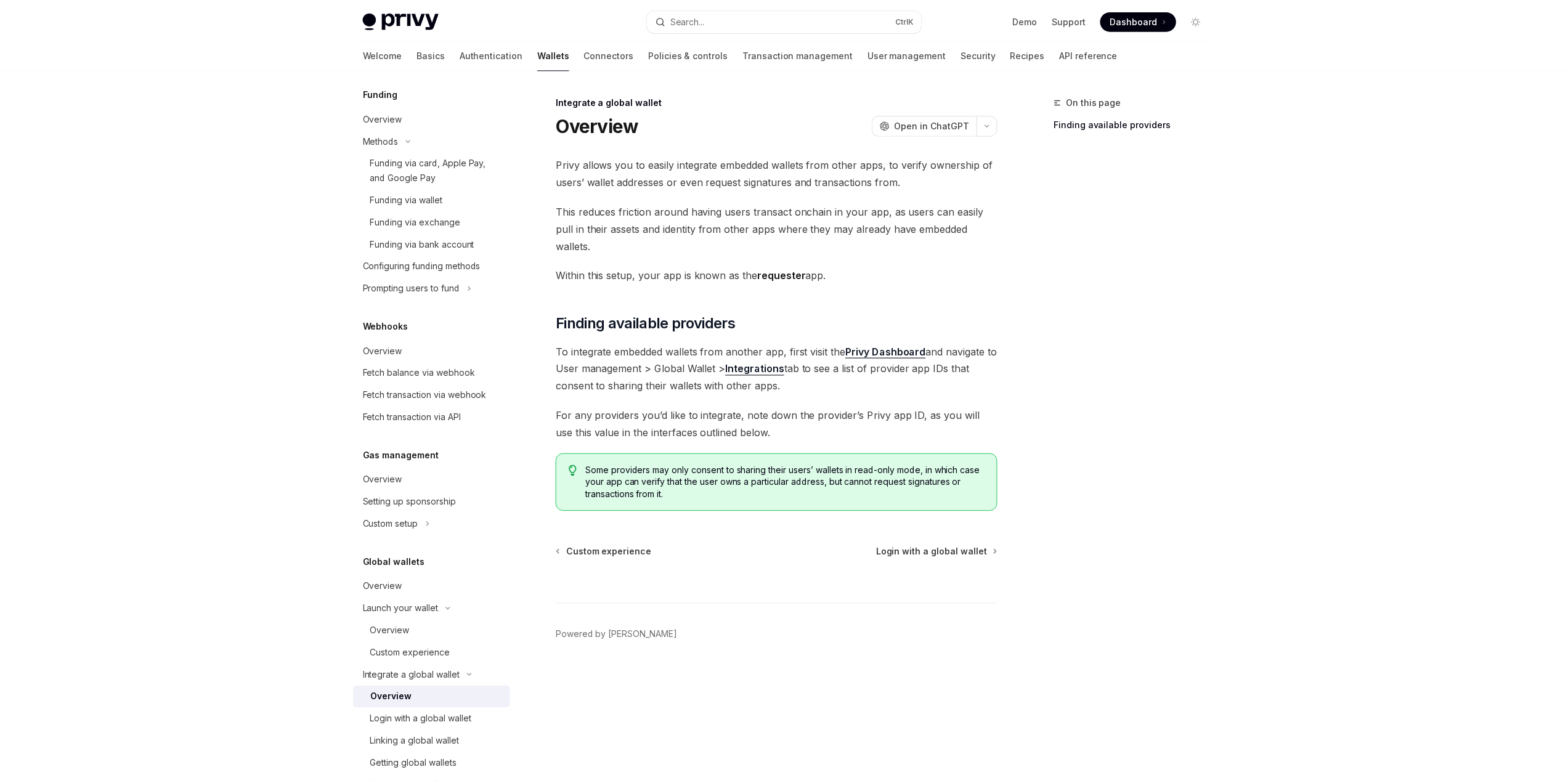
scroll to position [579, 0]
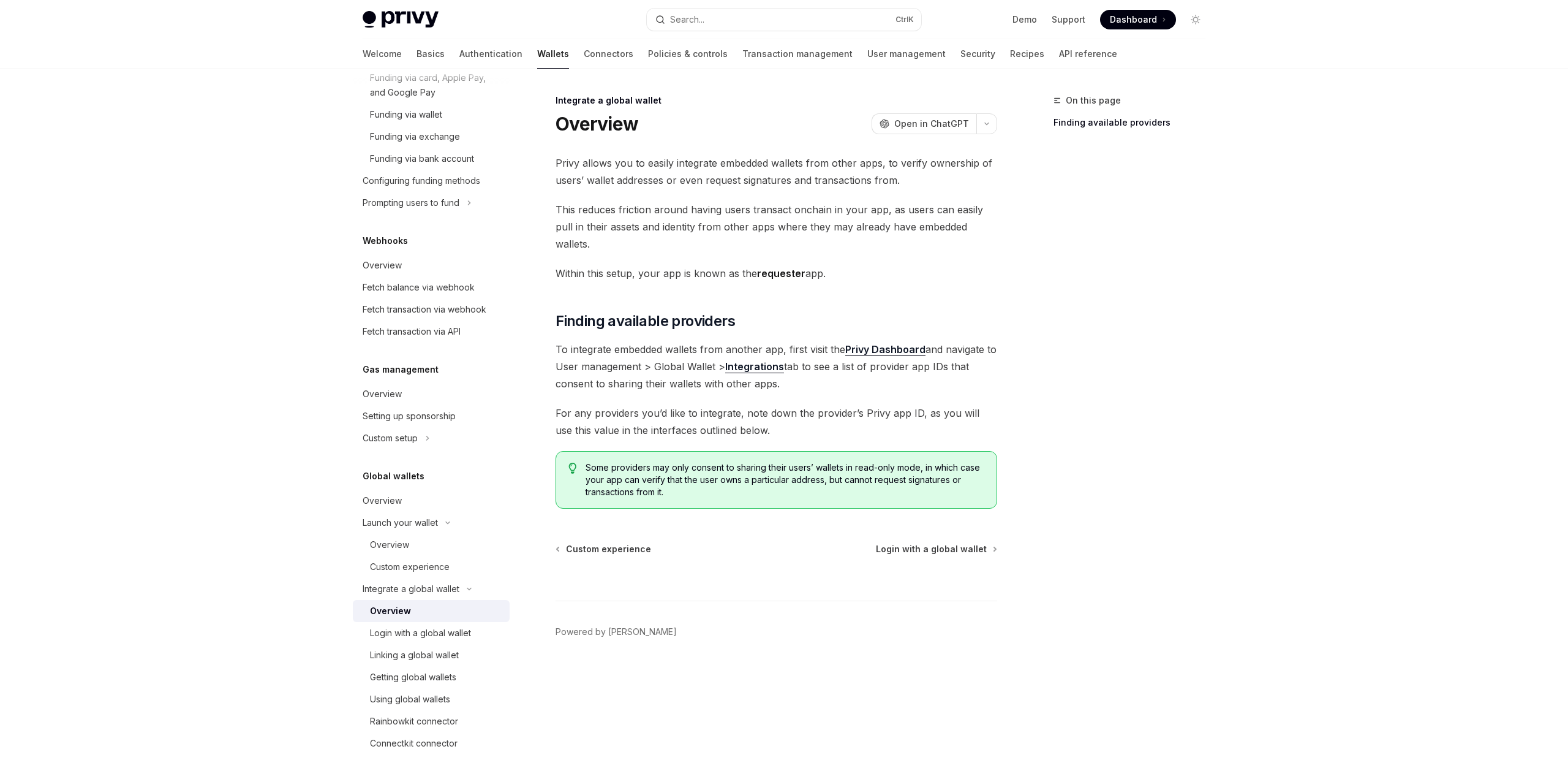
click at [772, 360] on strong "Integrations" at bounding box center [755, 366] width 59 height 12
click at [434, 682] on div "Getting global wallets" at bounding box center [413, 676] width 86 height 14
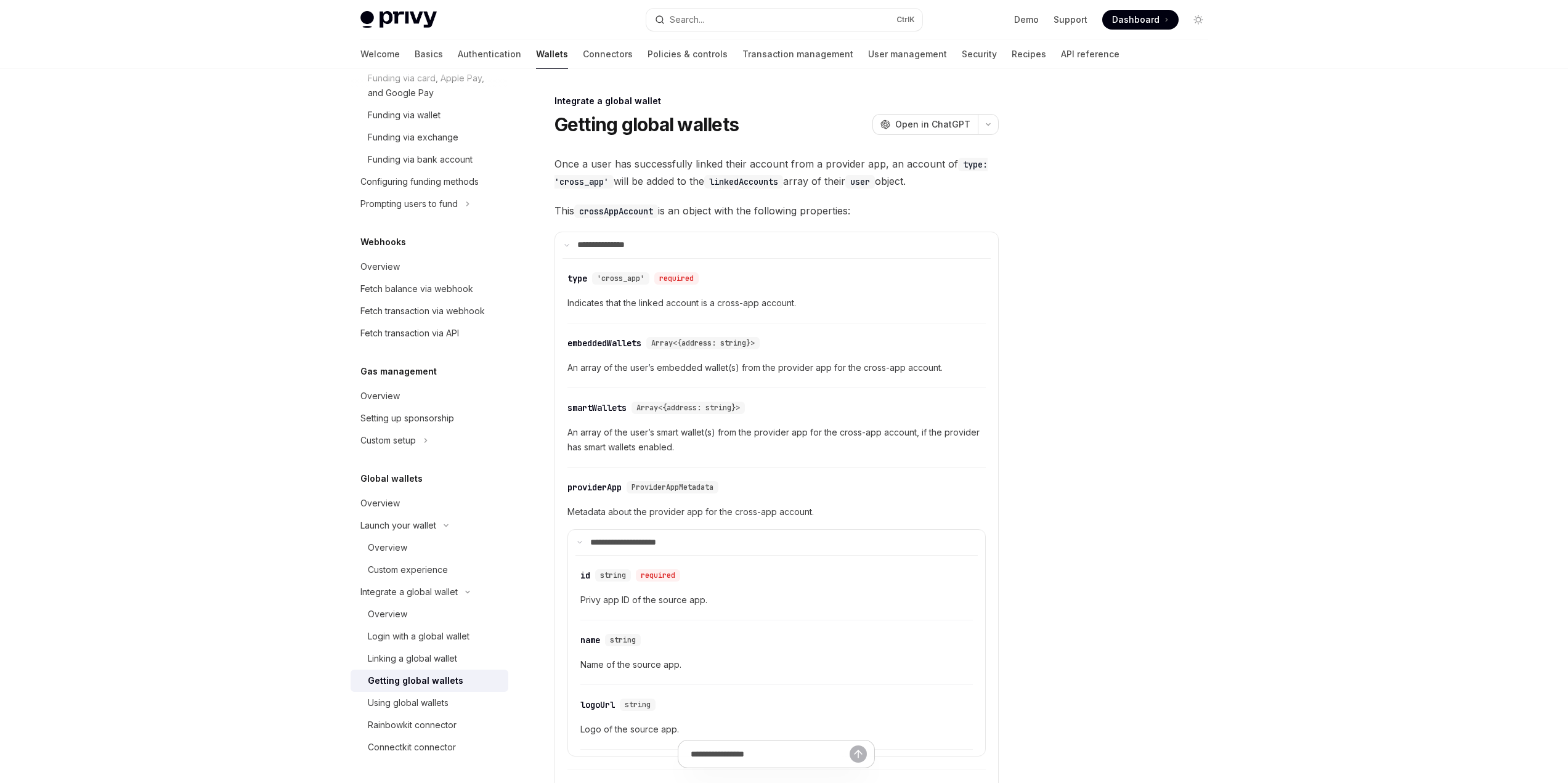
click at [152, 237] on div "Skip to main content Privy Docs home page Search... Ctrl K Demo Support Dashboa…" at bounding box center [784, 758] width 1568 height 1517
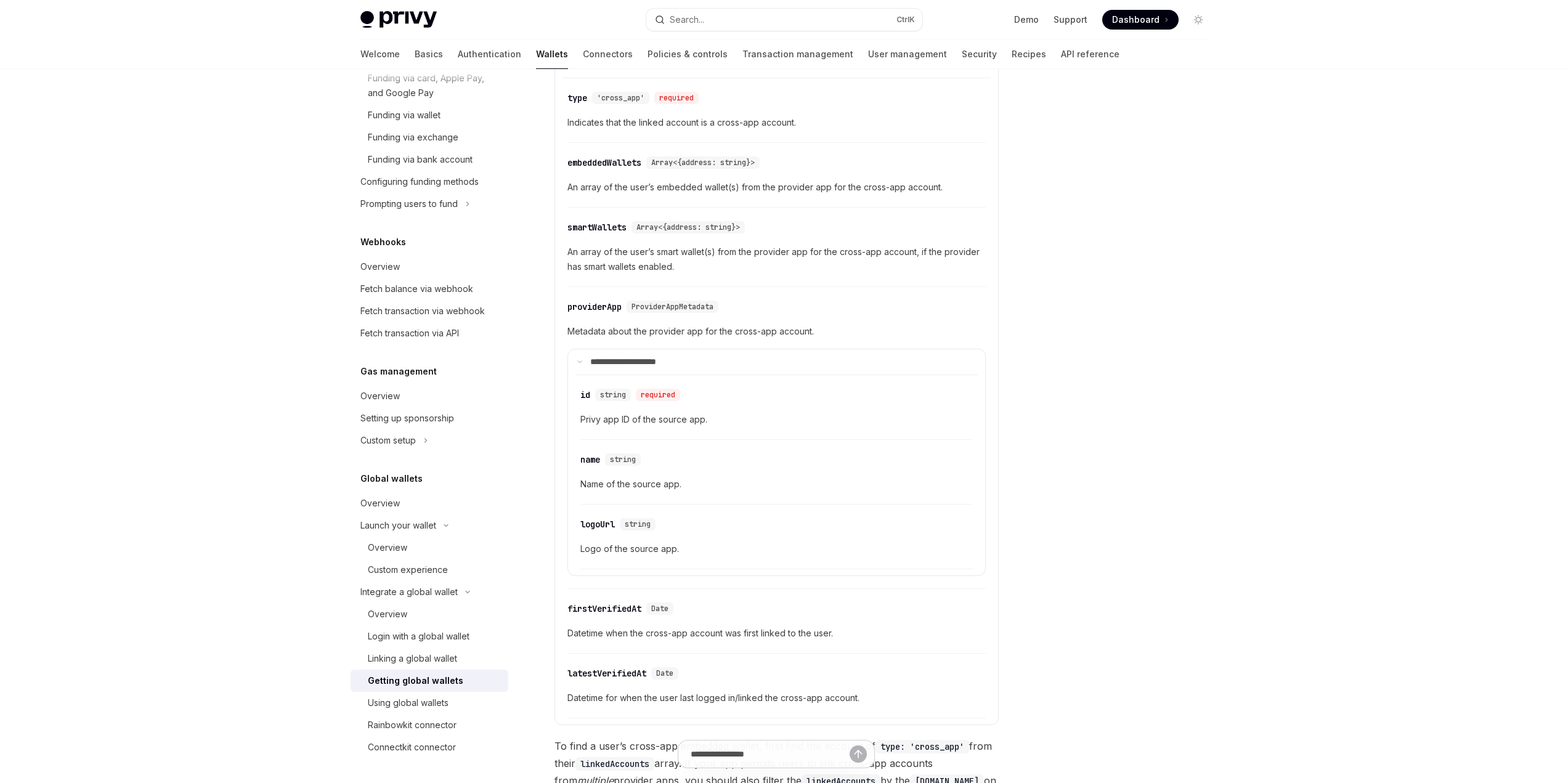
scroll to position [185, 0]
click at [579, 355] on icon at bounding box center [580, 357] width 6 height 6
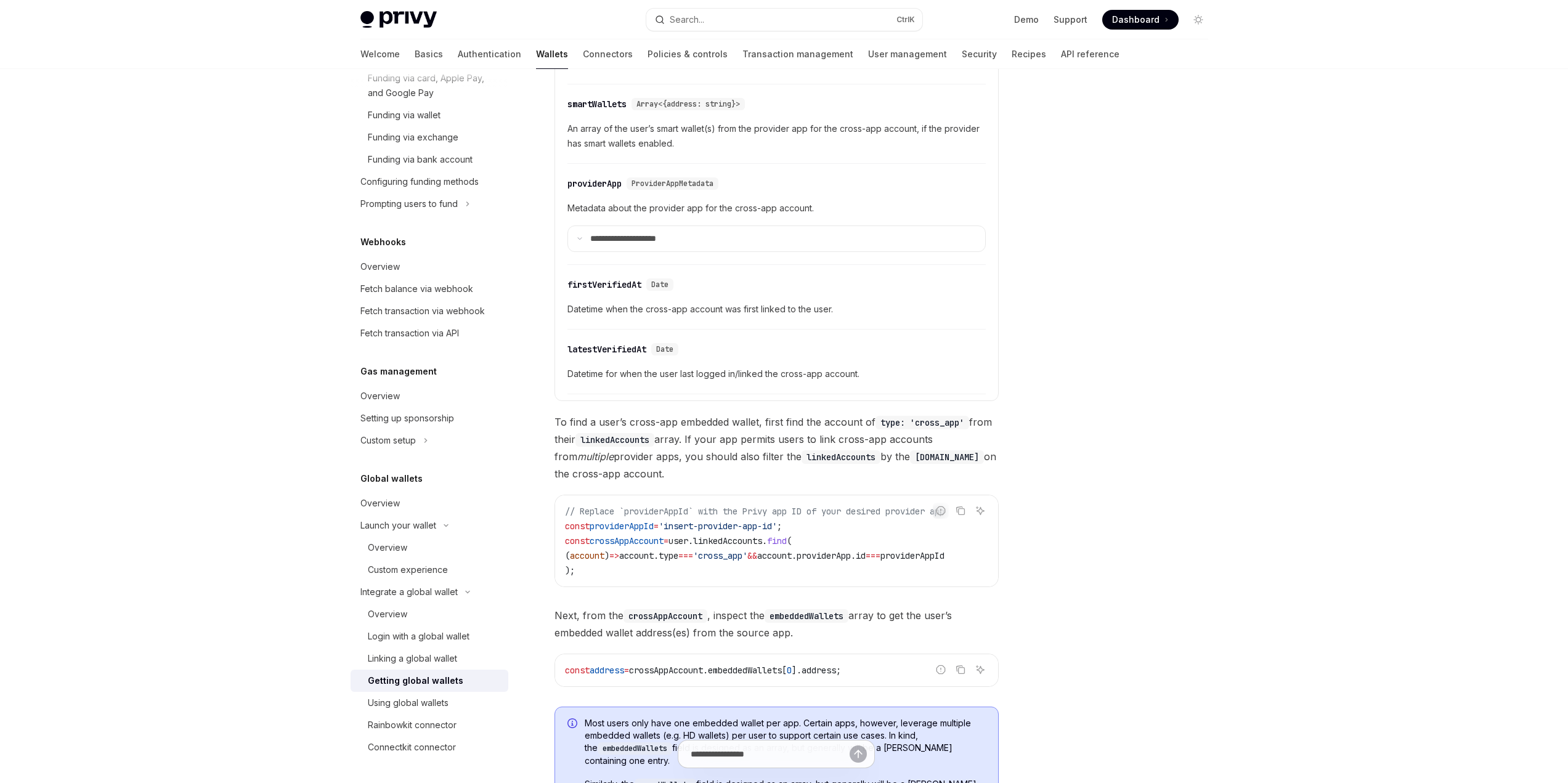
scroll to position [493, 0]
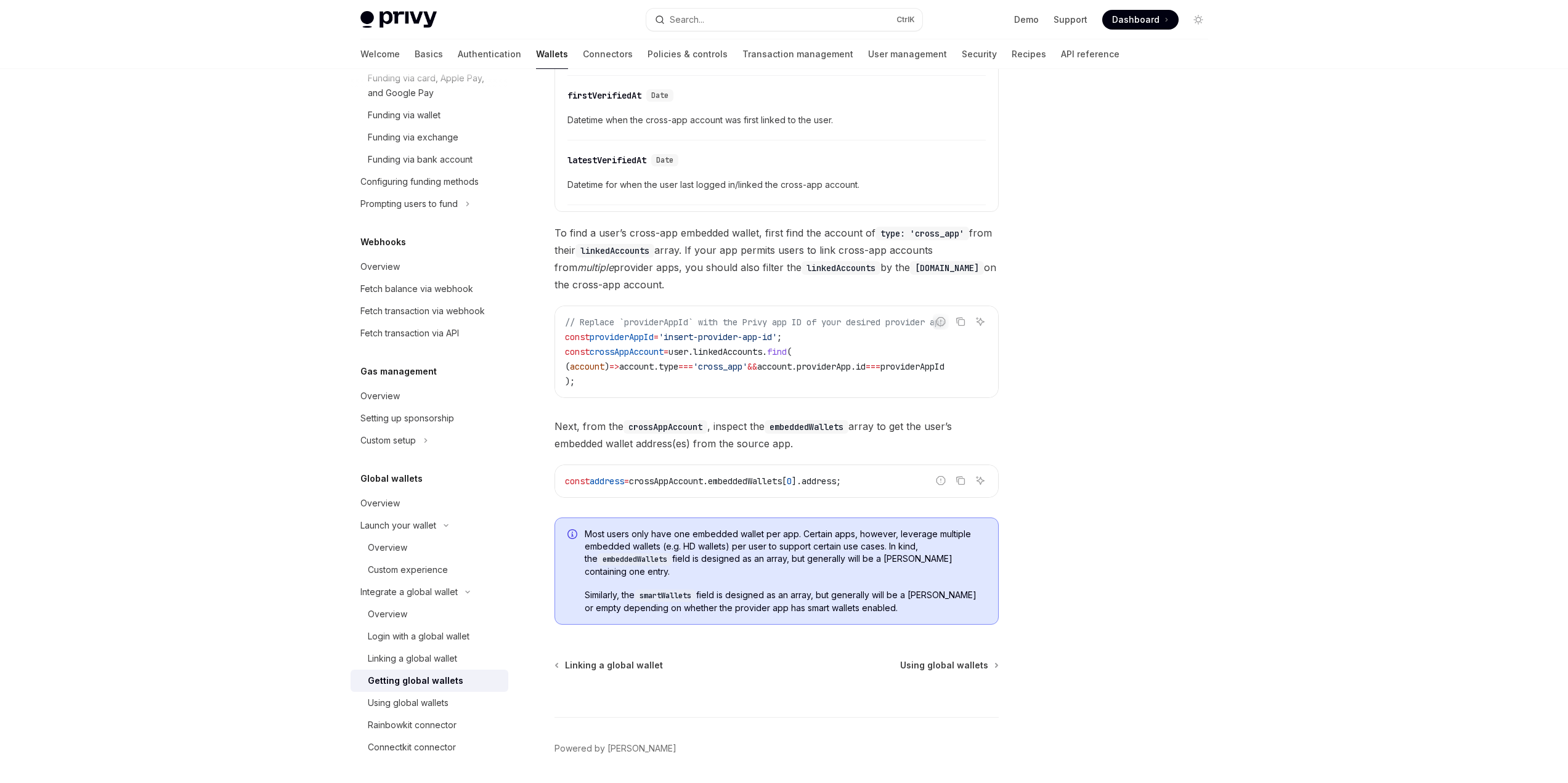
click at [1209, 381] on div at bounding box center [1124, 438] width 187 height 689
drag, startPoint x: 1220, startPoint y: 370, endPoint x: 1221, endPoint y: 362, distance: 8.1
click at [1220, 370] on div "Wallets overview Chain support Embedded wallets Create a wallet Get a wallet Up…" at bounding box center [783, 200] width 906 height 1247
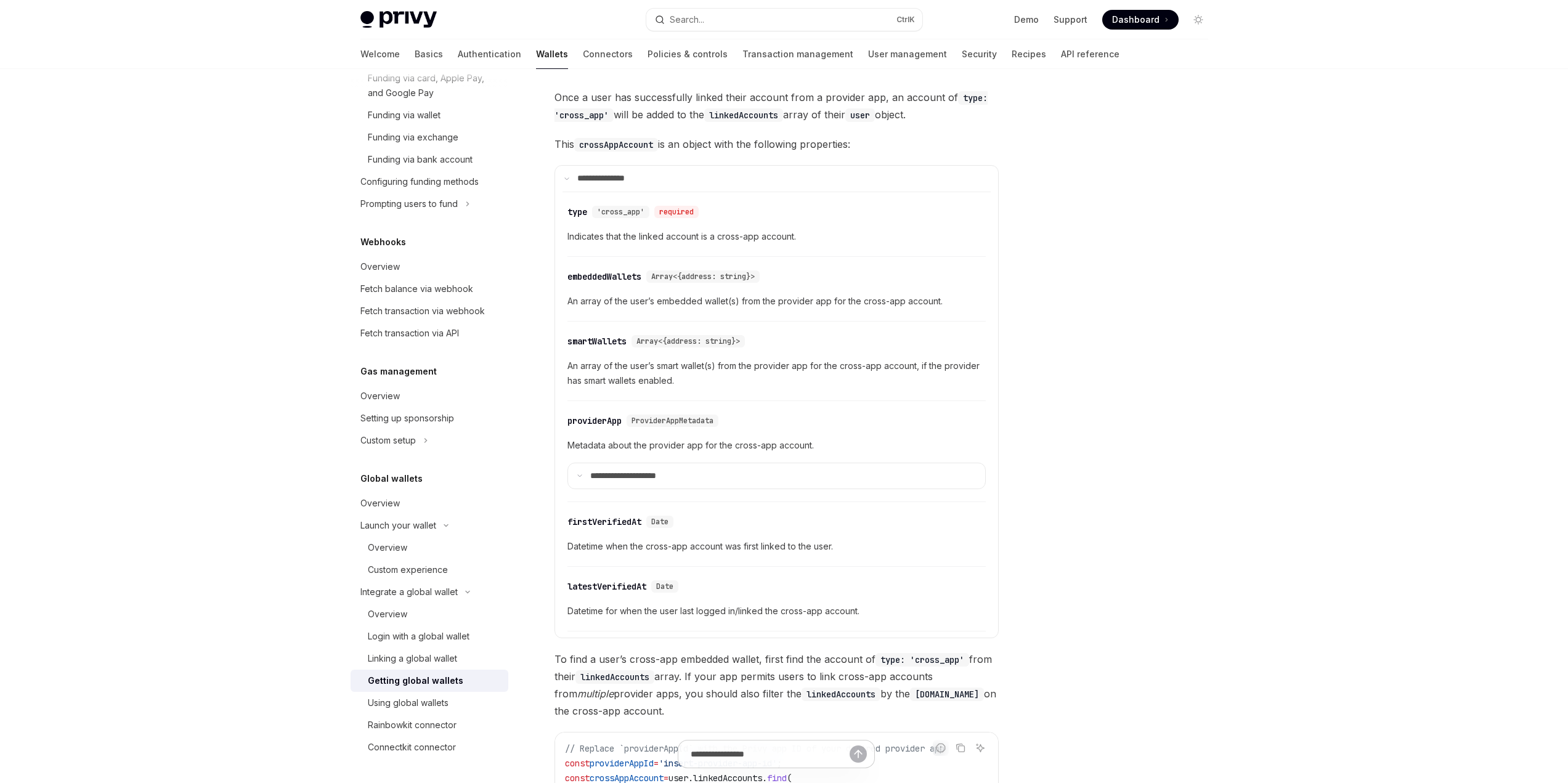
scroll to position [0, 0]
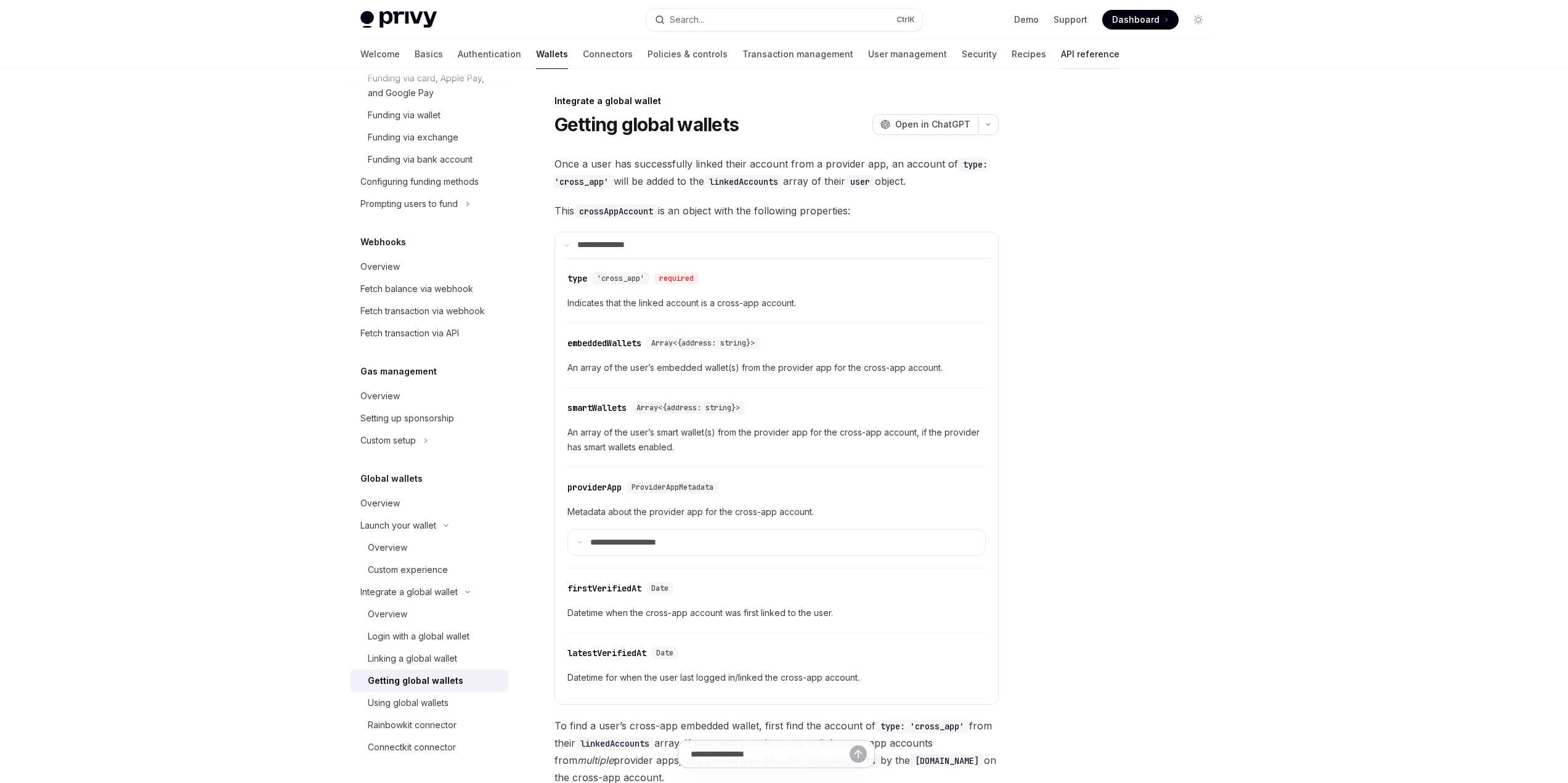
click at [1061, 53] on link "API reference" at bounding box center [1090, 53] width 58 height 30
type textarea "*"
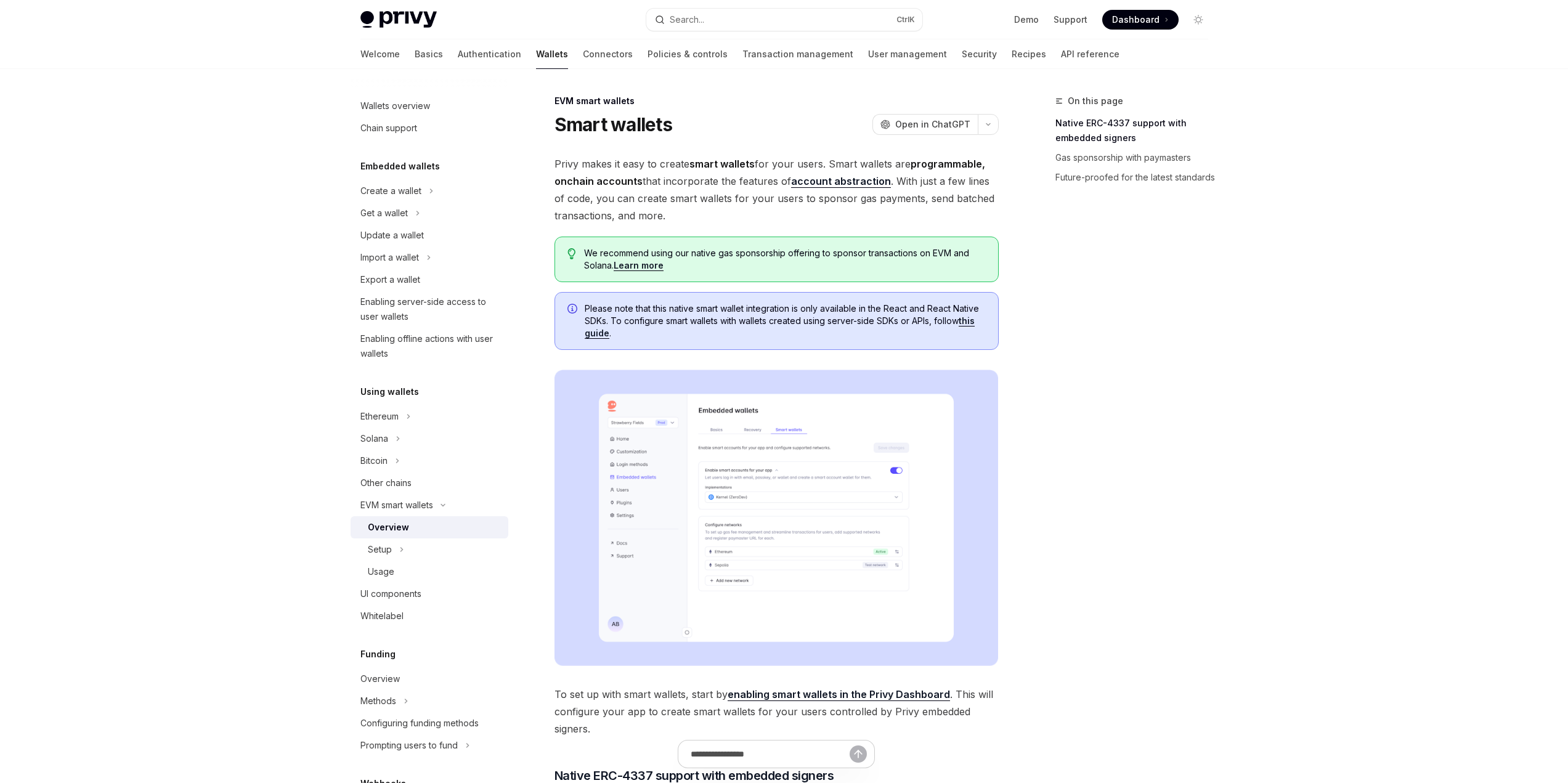
click at [379, 535] on link "Overview" at bounding box center [429, 527] width 158 height 22
click at [379, 547] on div "Setup" at bounding box center [379, 549] width 24 height 14
type textarea "*"
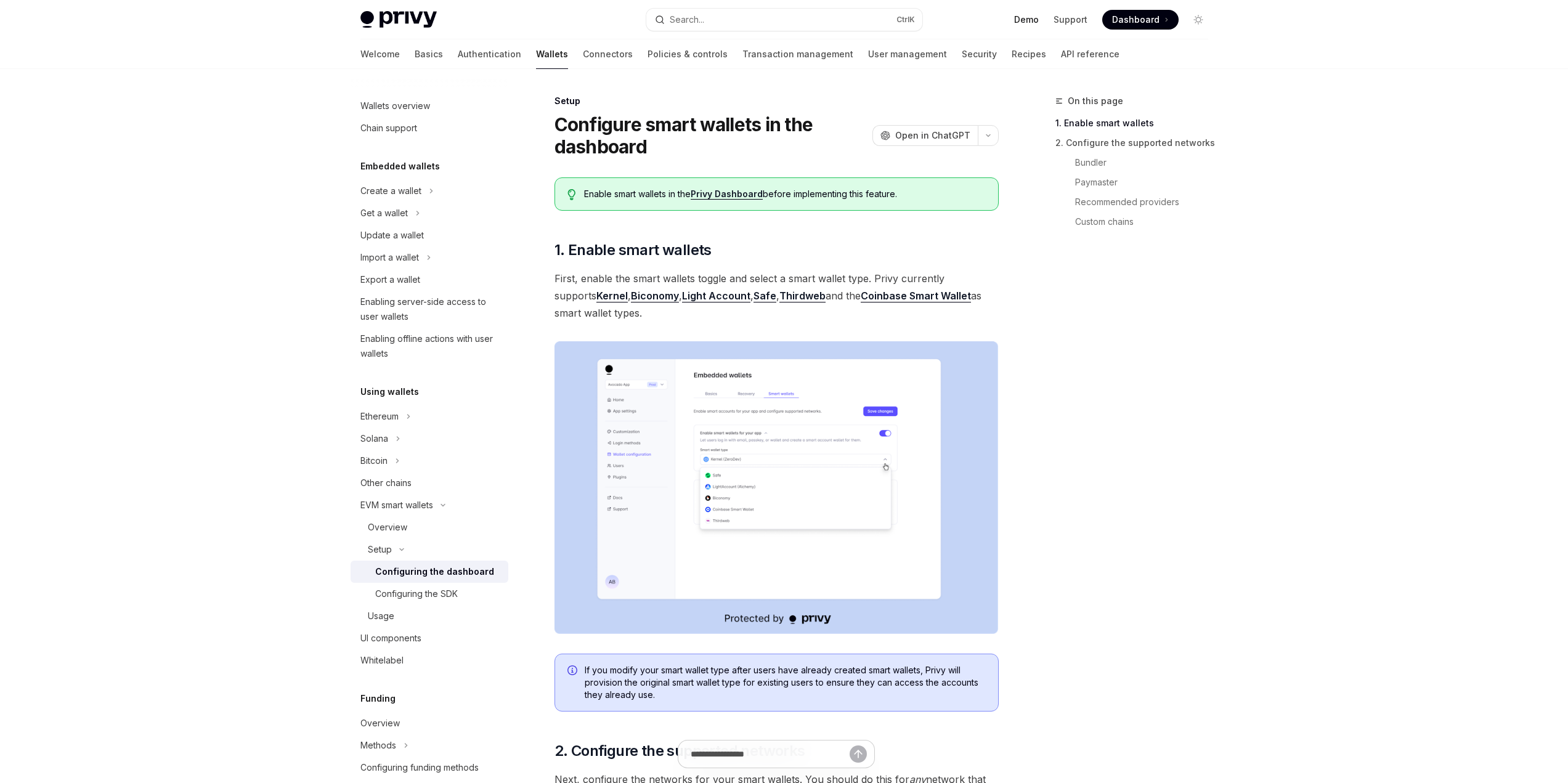
click at [1028, 15] on link "Demo" at bounding box center [1027, 19] width 25 height 12
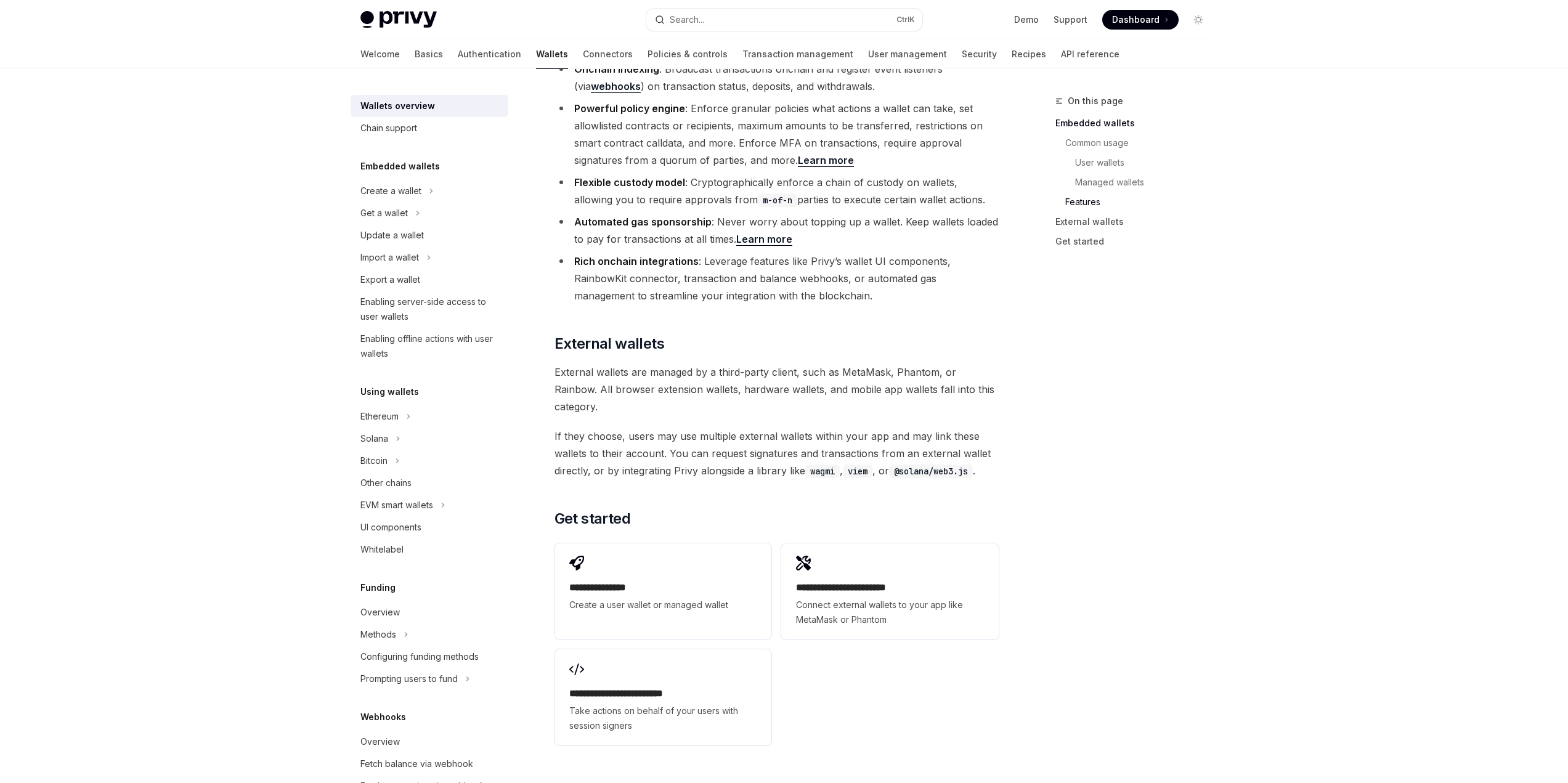
scroll to position [1685, 0]
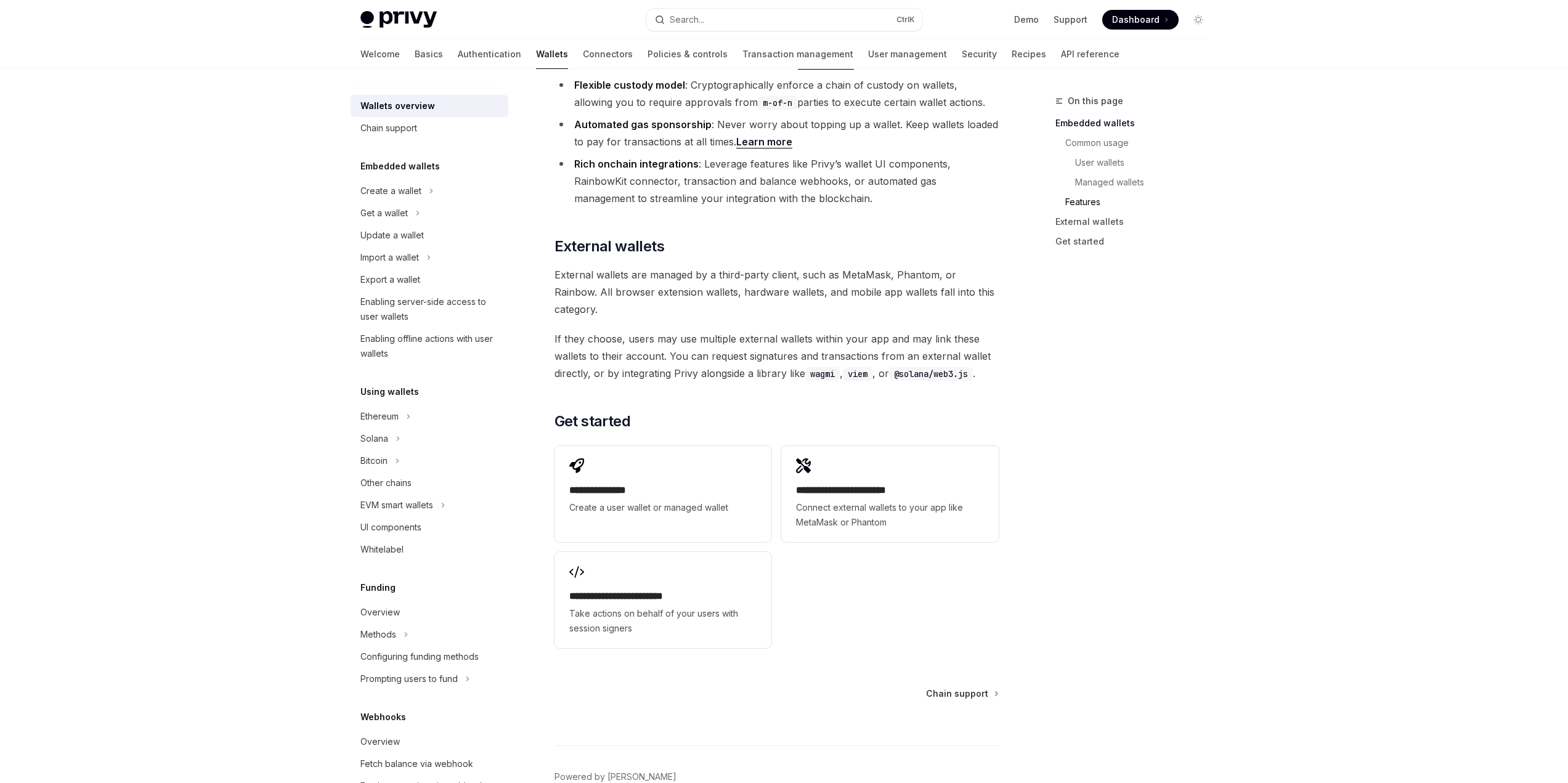
click at [1094, 202] on link "Features" at bounding box center [1136, 201] width 162 height 20
